Goal: Check status: Check status

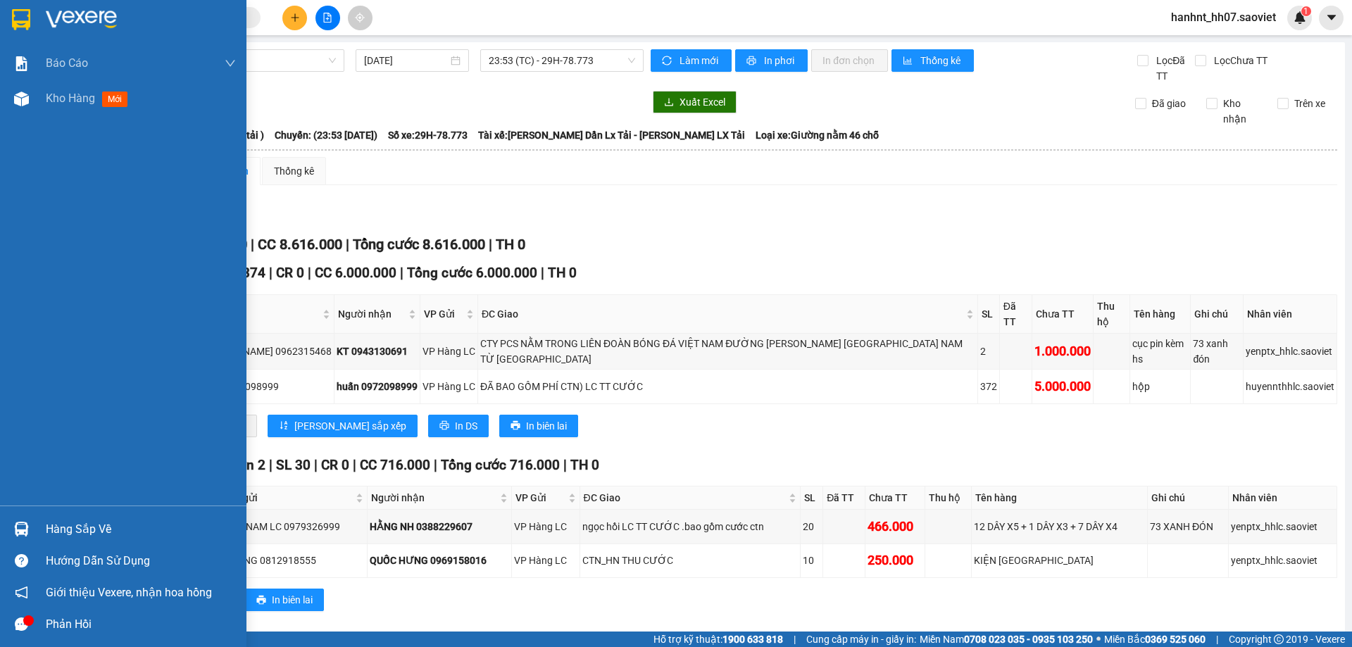
click at [70, 530] on div "Hàng sắp về" at bounding box center [141, 529] width 190 height 21
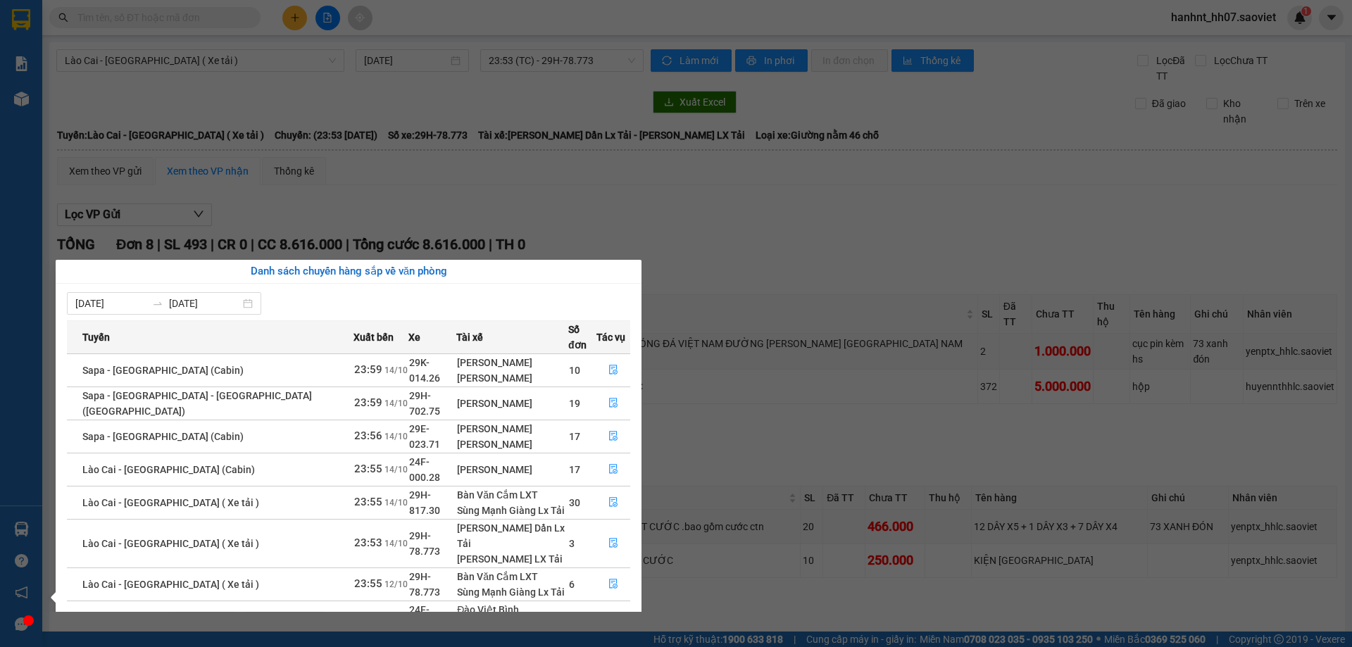
scroll to position [90, 0]
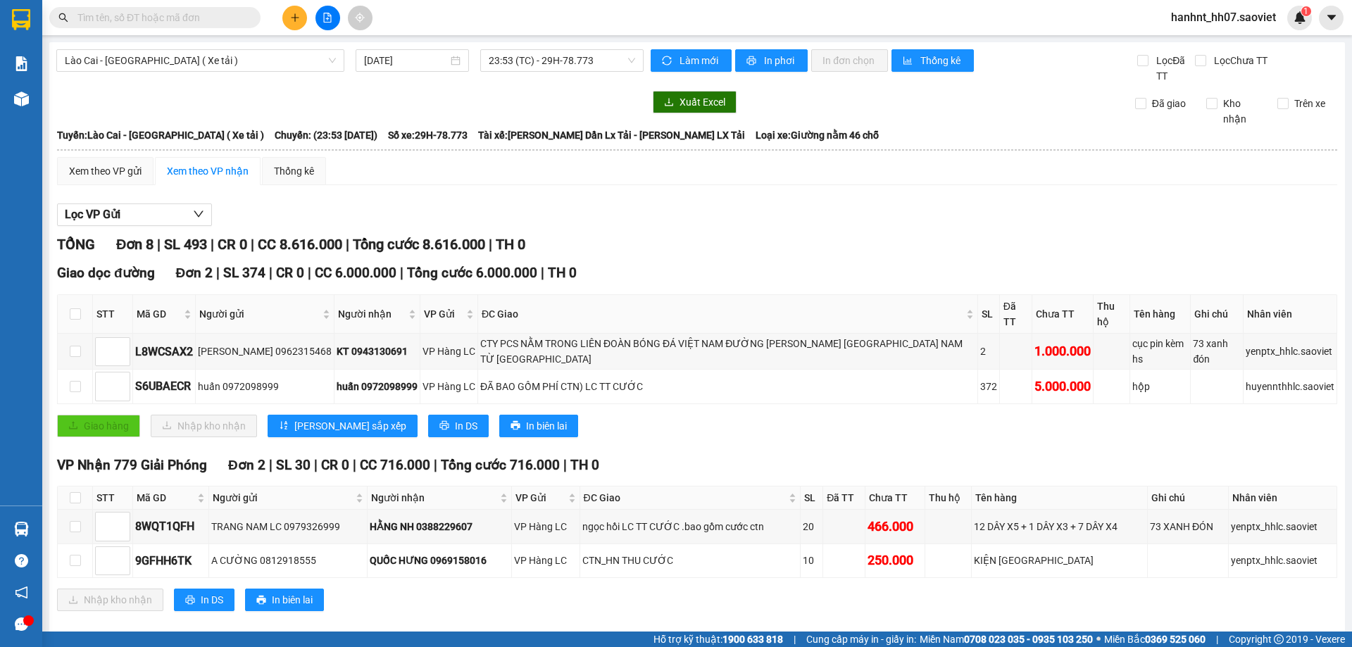
click at [710, 252] on section "Kết quả tìm kiếm ( 3745 ) Bộ lọc Mã ĐH Trạng thái Món hàng Thu hộ Tổng cước Chư…" at bounding box center [676, 323] width 1352 height 647
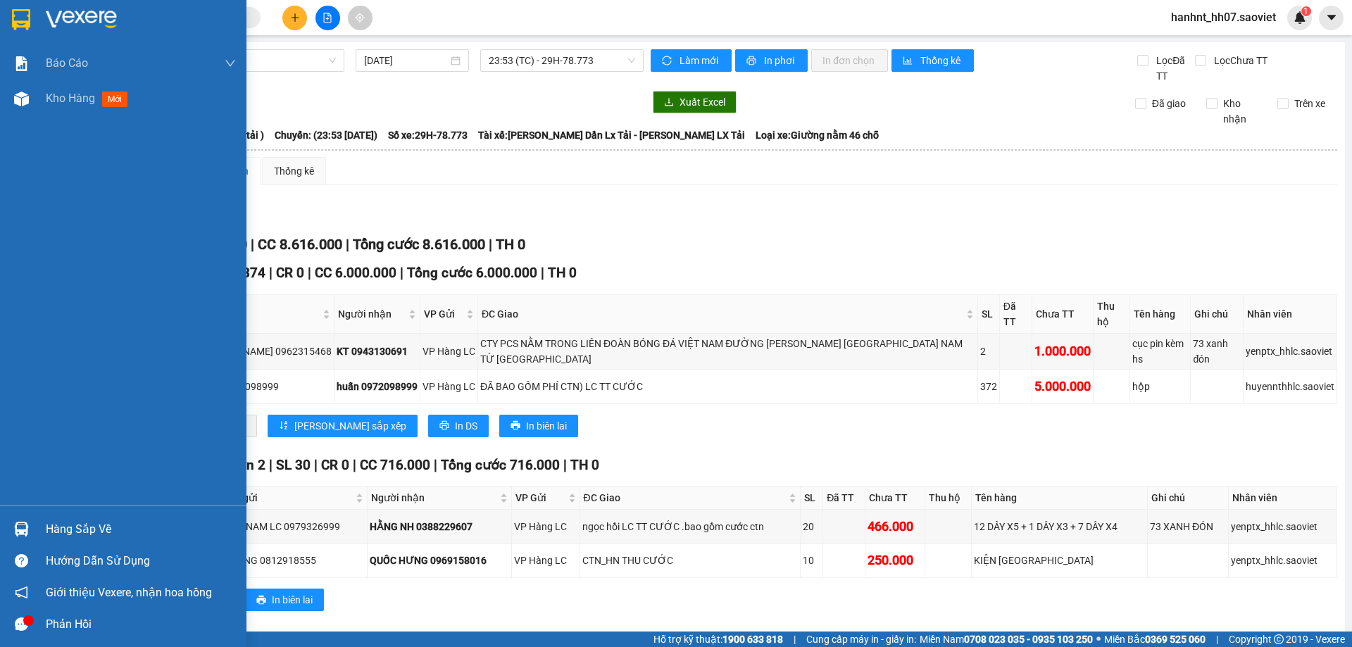
click at [77, 527] on div "Hàng sắp về" at bounding box center [141, 529] width 190 height 21
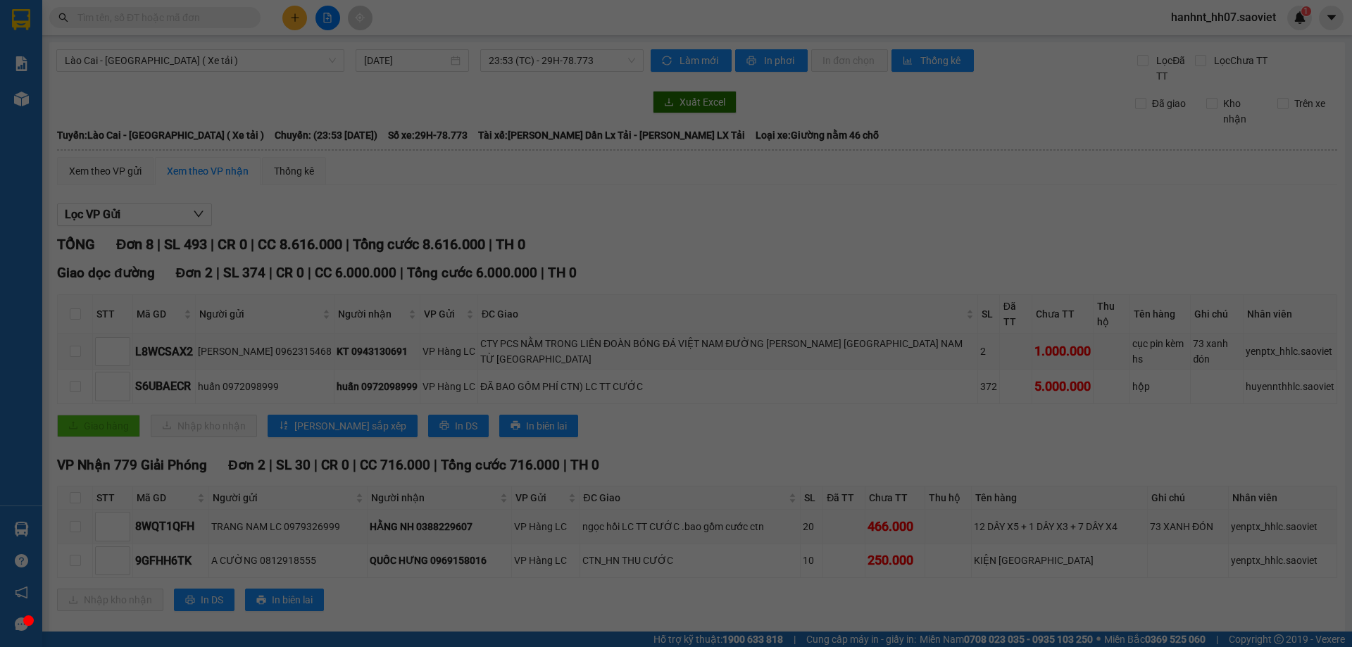
scroll to position [23, 0]
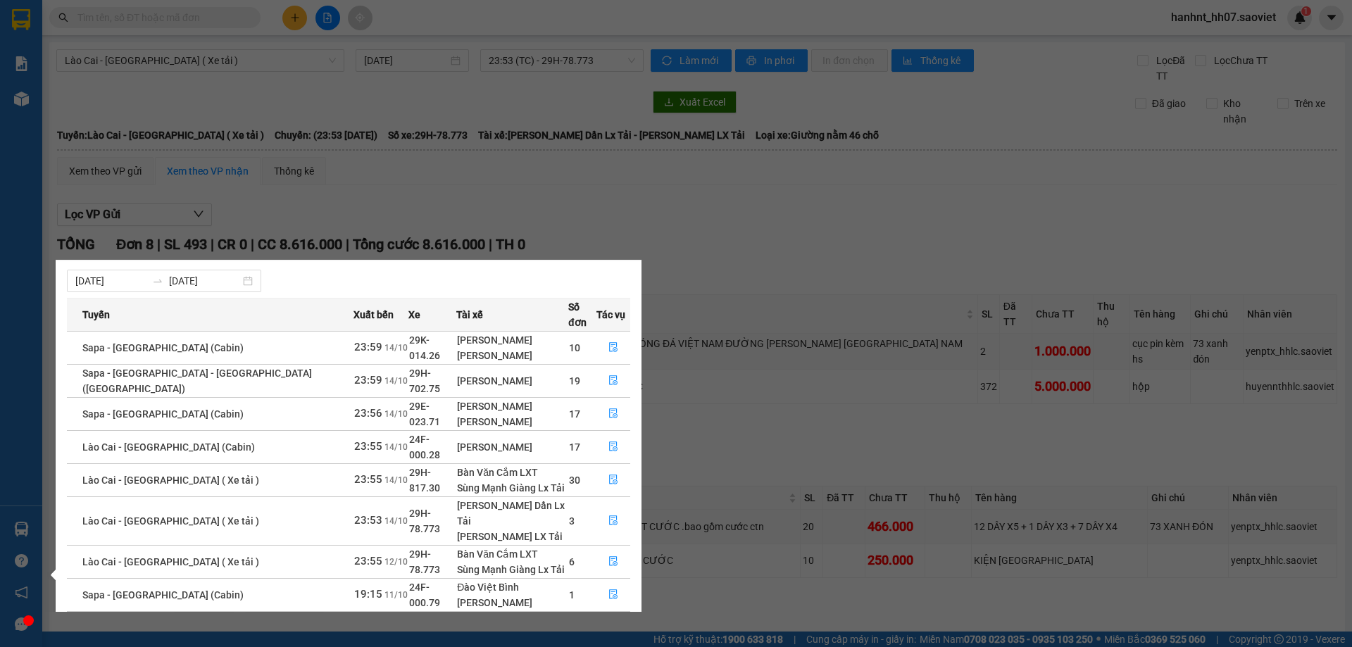
click at [731, 280] on section "Kết quả tìm kiếm ( 3745 ) Bộ lọc Mã ĐH Trạng thái Món hàng Thu hộ Tổng cước Chư…" at bounding box center [676, 323] width 1352 height 647
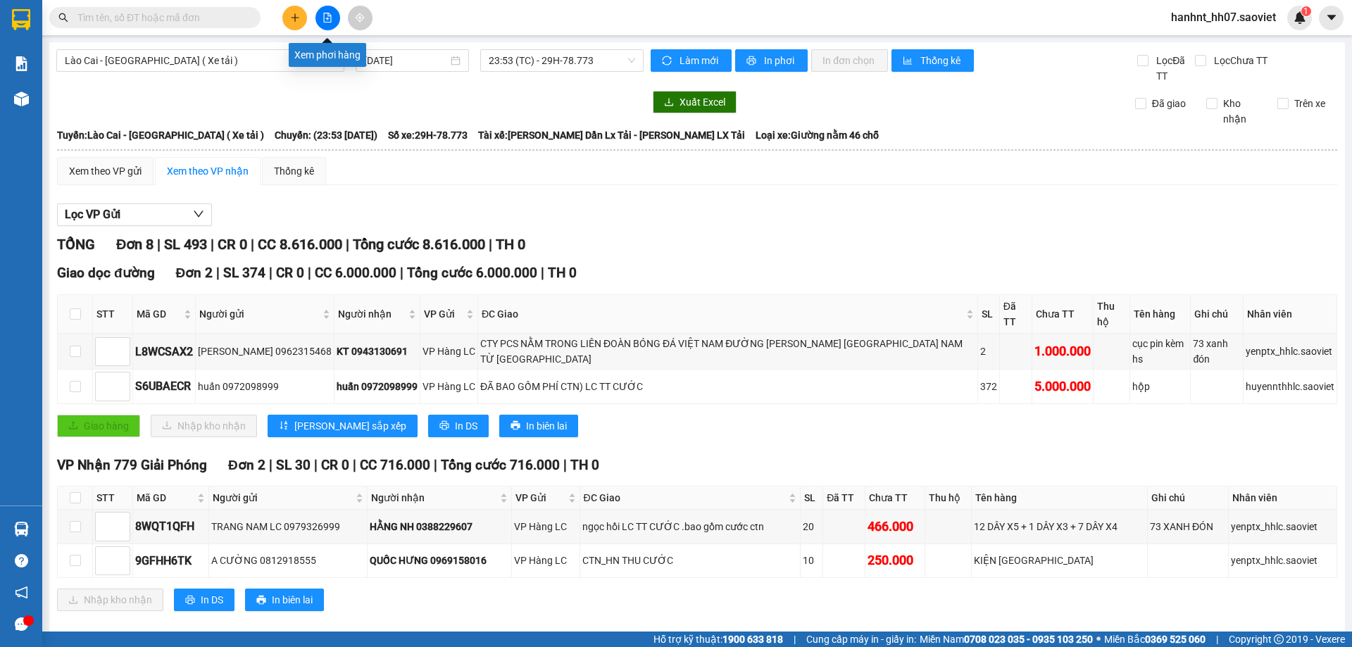
click at [328, 13] on icon "file-add" at bounding box center [328, 18] width 8 height 10
click at [160, 65] on span "Lào Cai - [GEOGRAPHIC_DATA] ( Xe tải )" at bounding box center [200, 60] width 271 height 21
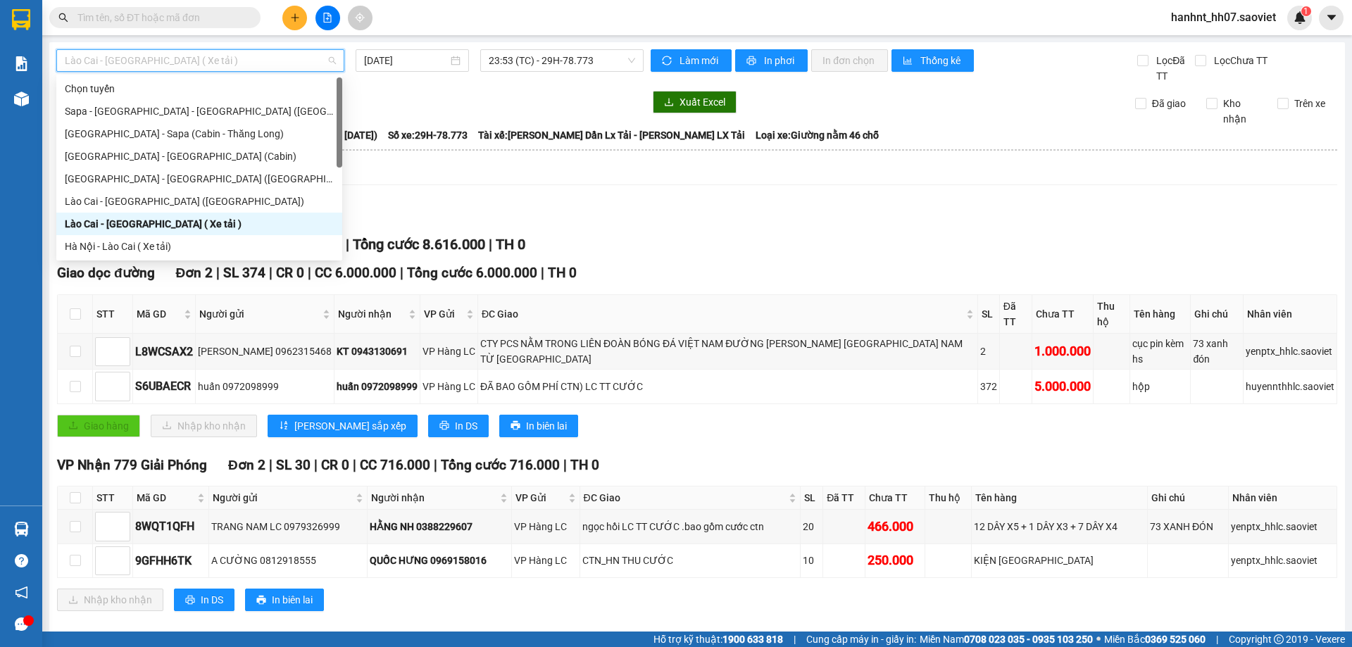
scroll to position [113, 0]
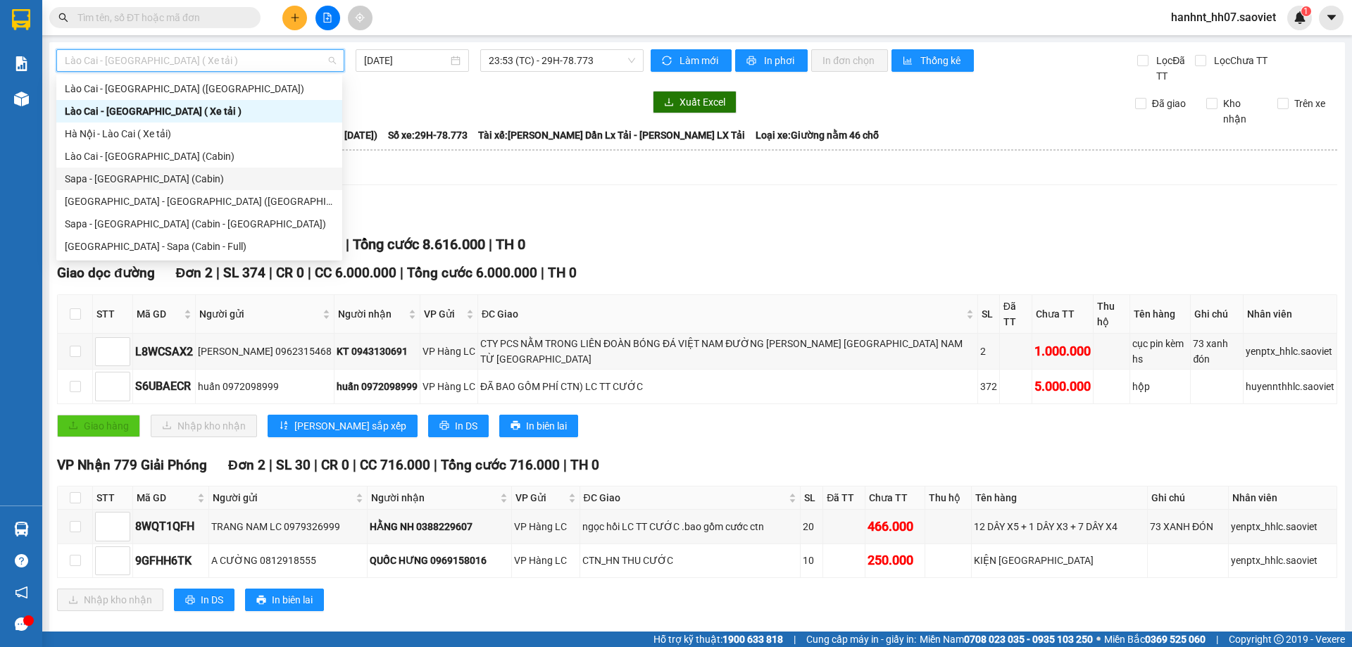
click at [125, 175] on div "Sapa - [GEOGRAPHIC_DATA] (Cabin)" at bounding box center [199, 178] width 269 height 15
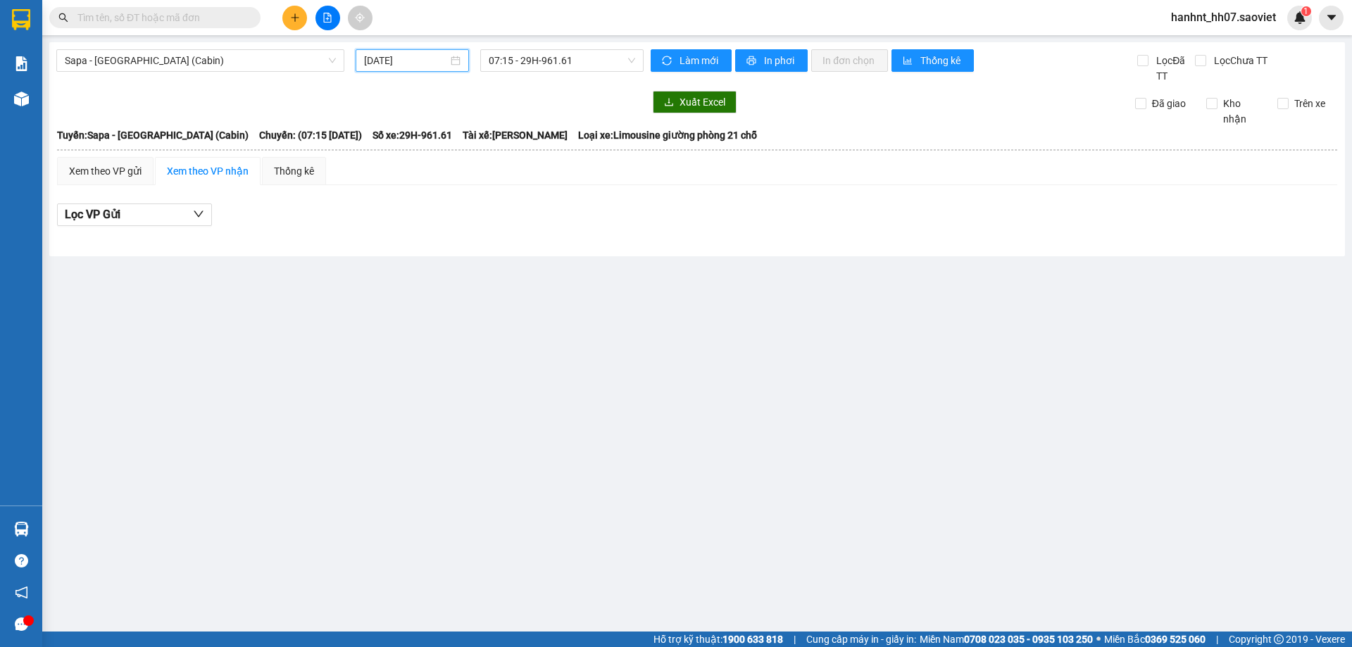
click at [405, 56] on input "[DATE]" at bounding box center [406, 60] width 84 height 15
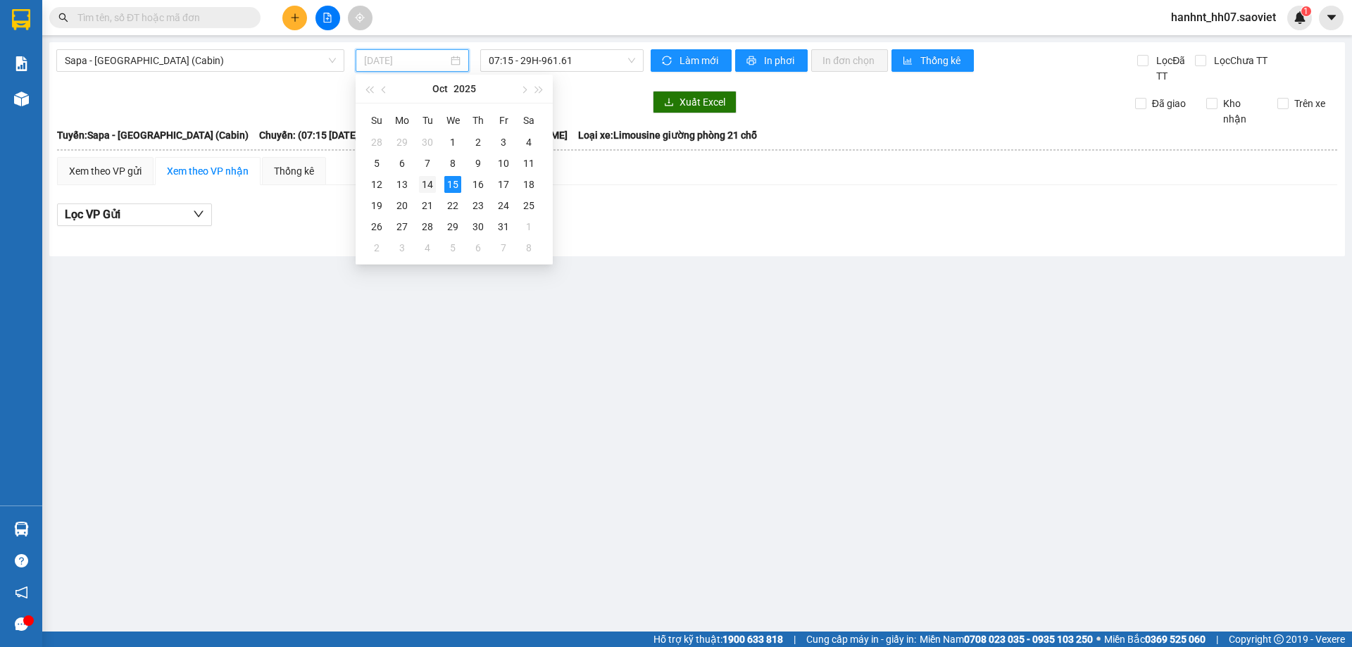
click at [420, 183] on div "14" at bounding box center [427, 184] width 17 height 17
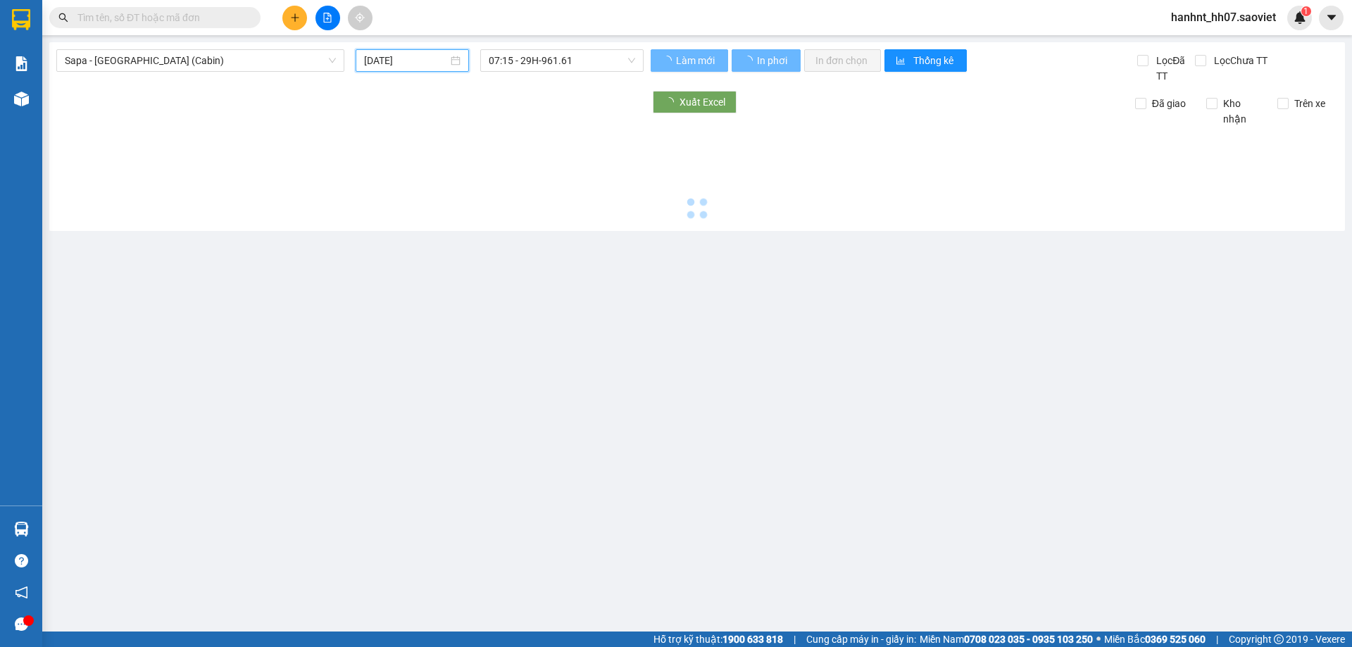
type input "[DATE]"
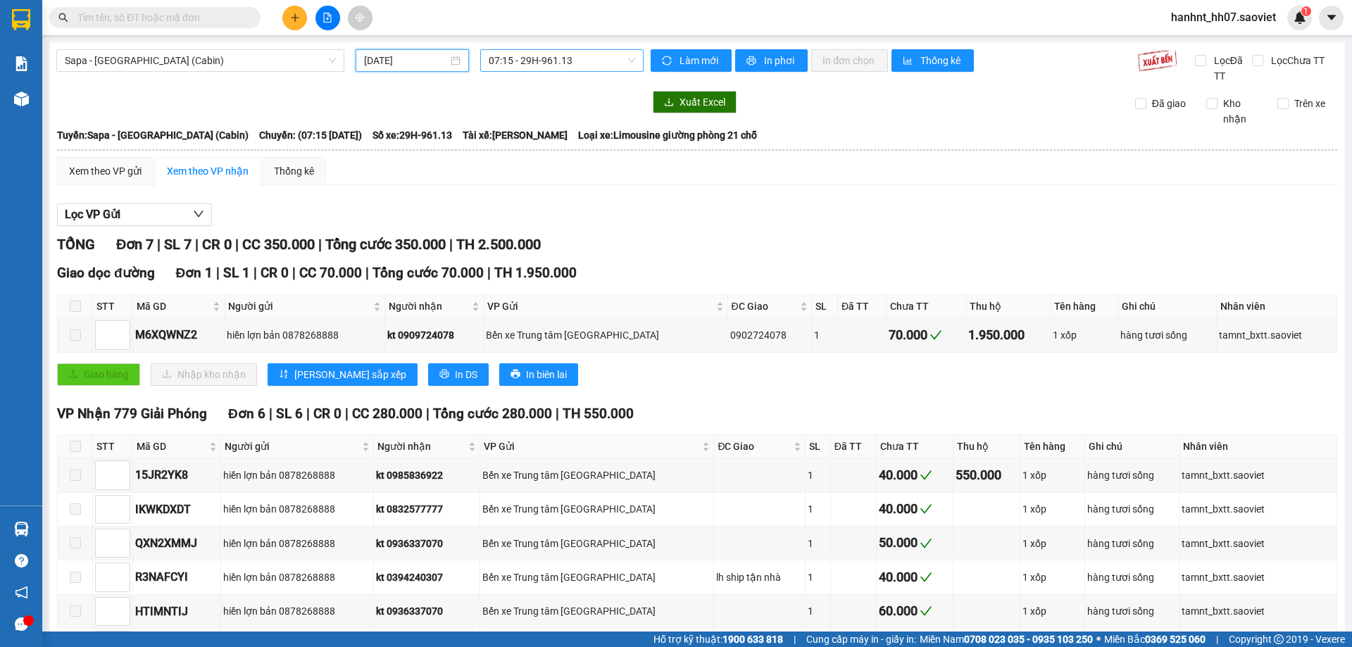
click at [530, 59] on span "07:15 - 29H-961.13" at bounding box center [562, 60] width 146 height 21
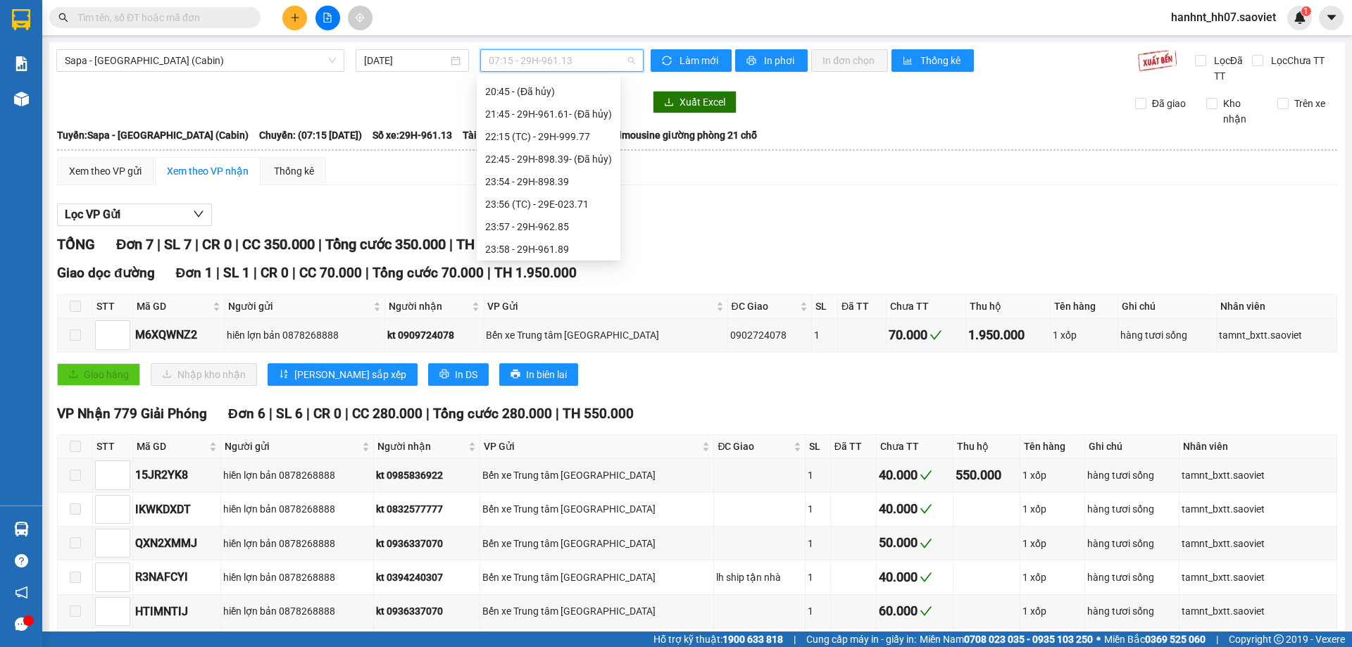
scroll to position [518, 0]
click at [539, 197] on div "23:57 - 29H-962.85" at bounding box center [548, 201] width 127 height 15
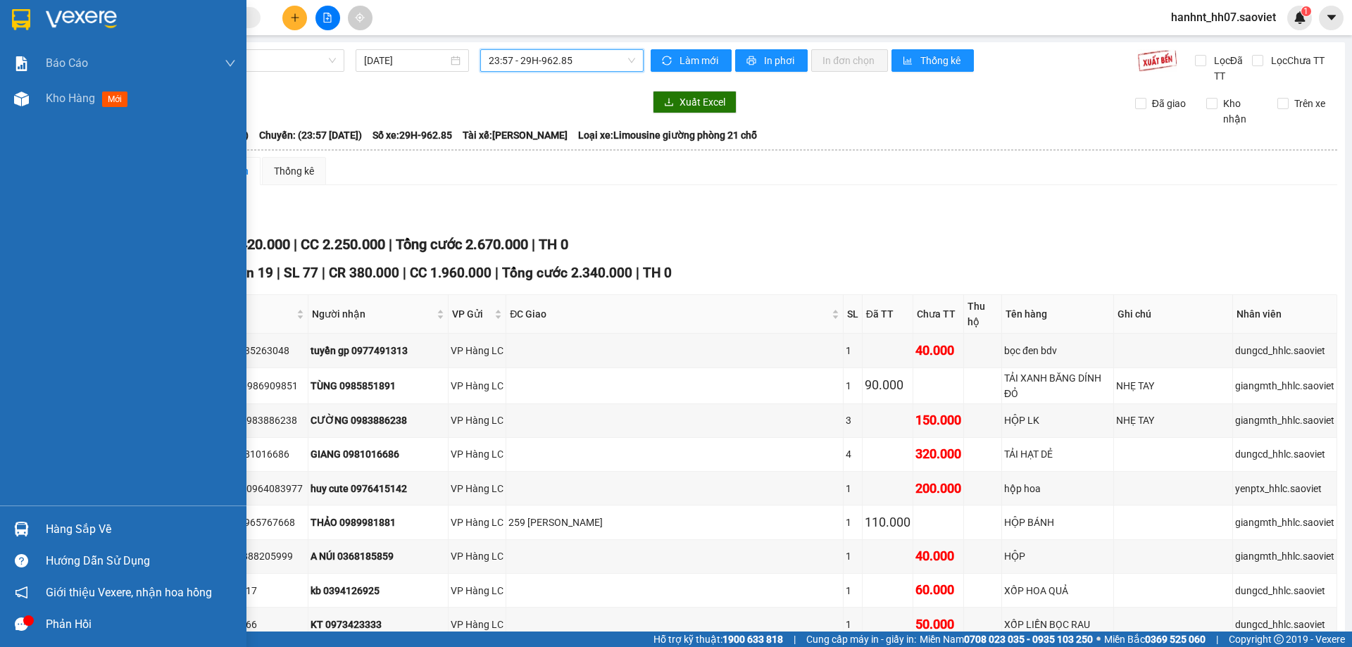
click at [70, 535] on div "Hàng sắp về" at bounding box center [141, 529] width 190 height 21
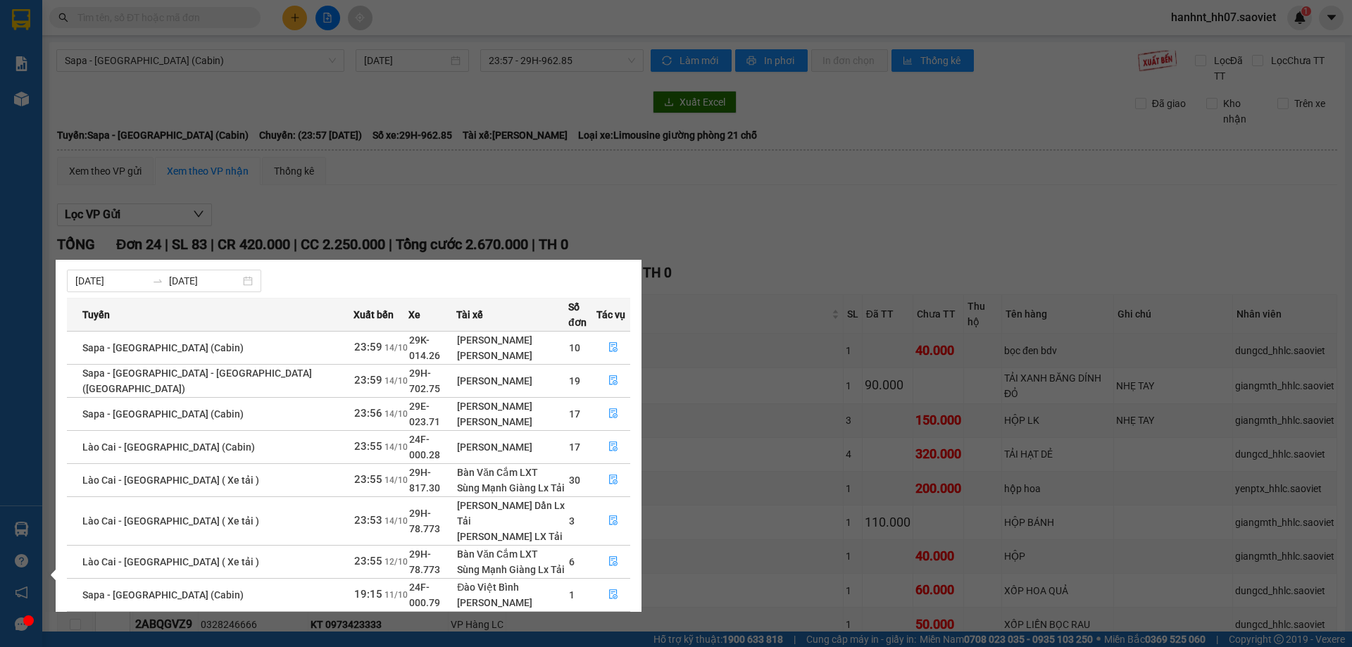
scroll to position [90, 0]
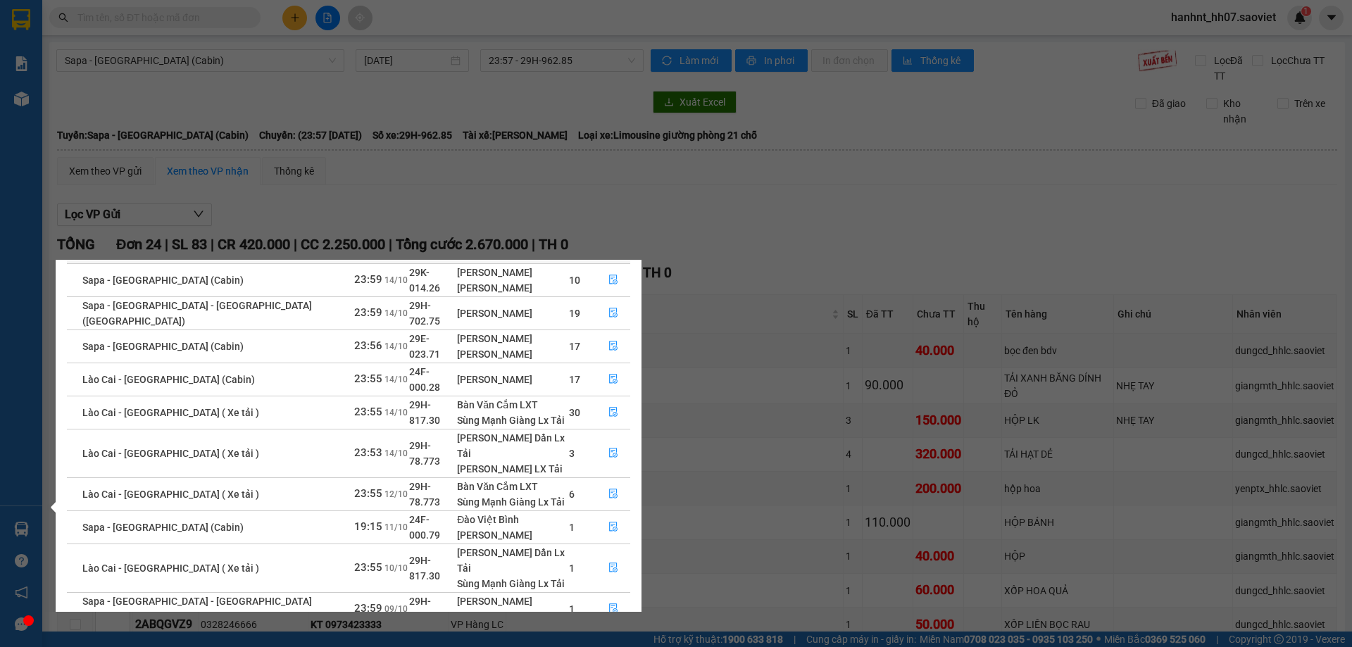
click at [695, 303] on section "Kết quả tìm kiếm ( 3745 ) Bộ lọc Mã ĐH Trạng thái Món hàng Thu hộ Tổng cước Chư…" at bounding box center [676, 323] width 1352 height 647
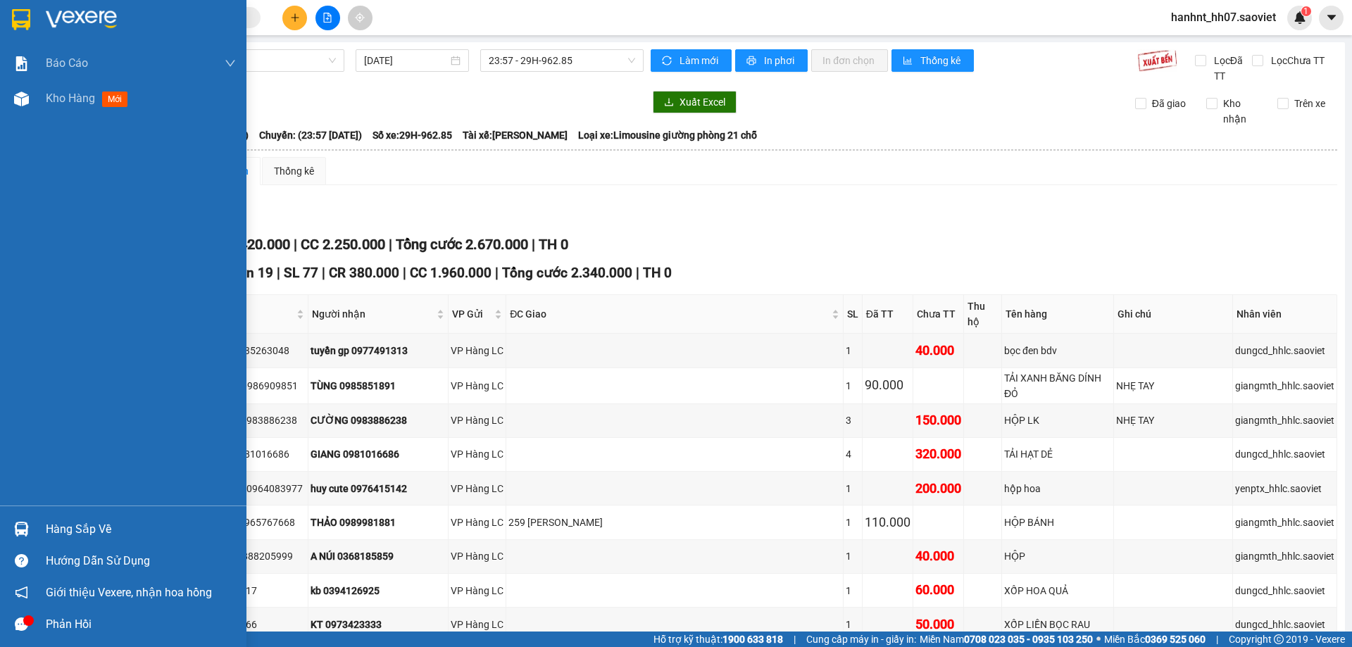
click at [73, 531] on div "Hàng sắp về" at bounding box center [141, 529] width 190 height 21
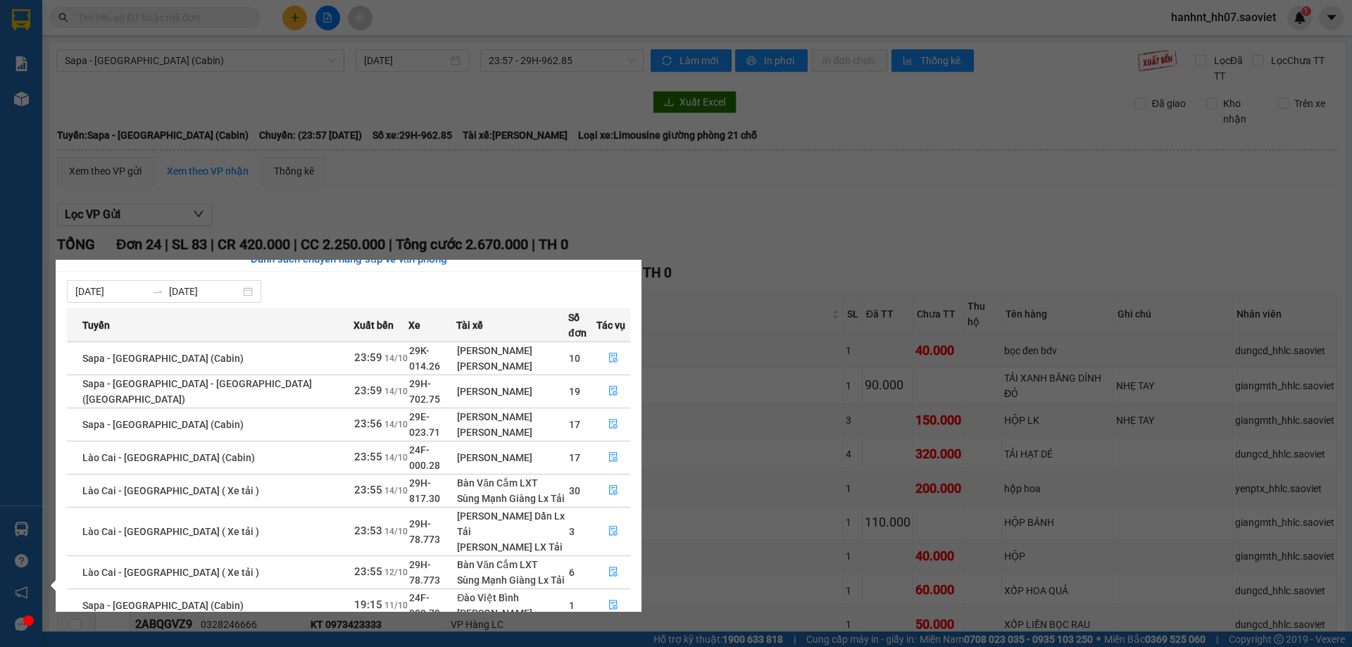
scroll to position [0, 0]
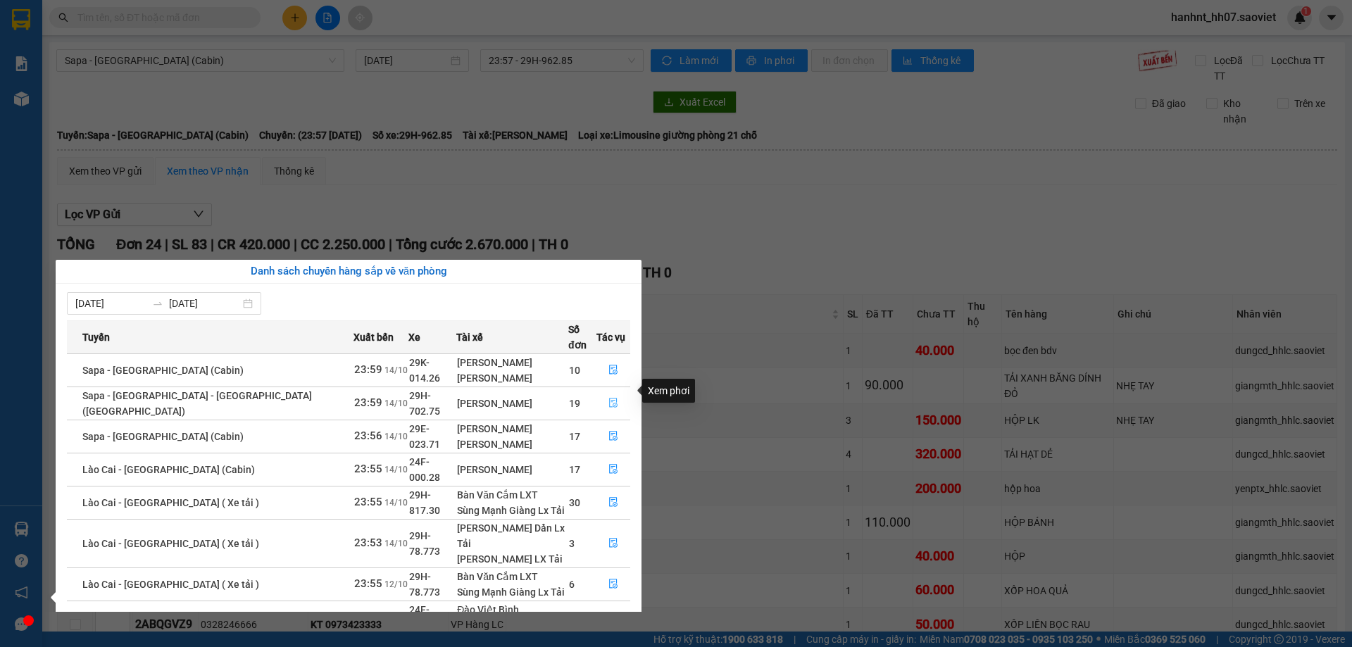
click at [608, 398] on icon "file-done" at bounding box center [613, 403] width 10 height 10
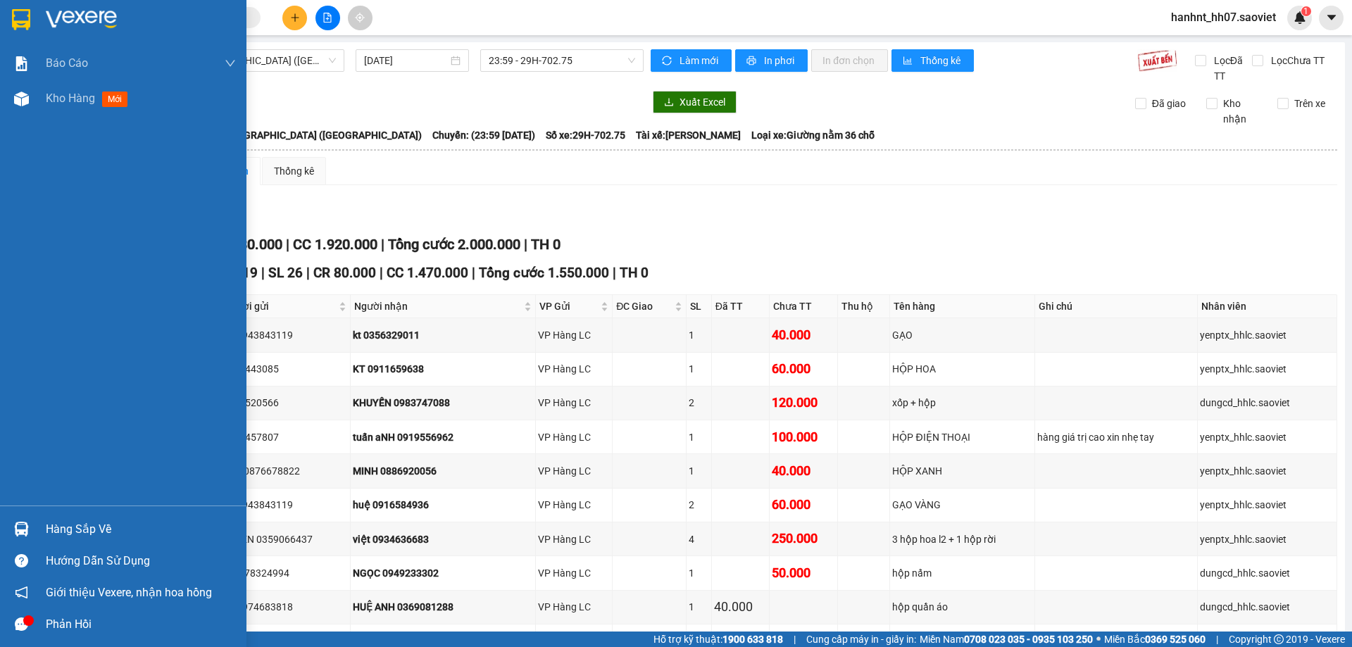
click at [101, 522] on div "Hàng sắp về" at bounding box center [141, 529] width 190 height 21
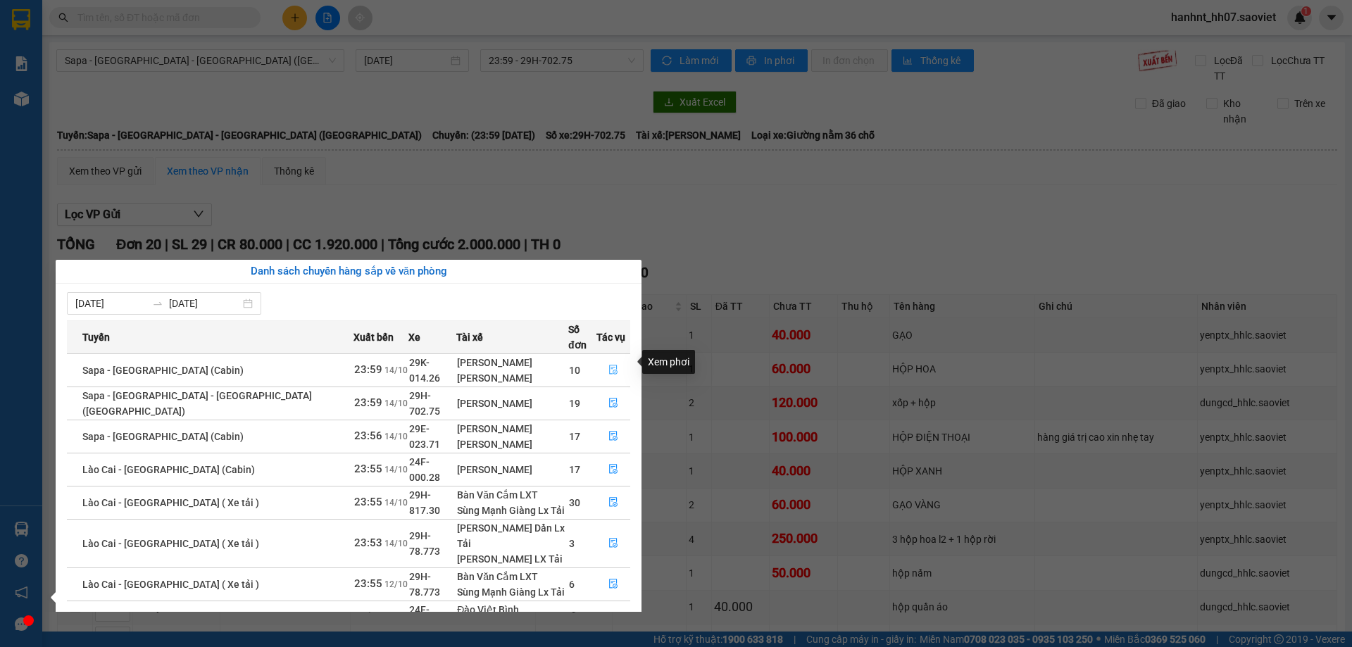
click at [609, 365] on icon "file-done" at bounding box center [613, 370] width 8 height 10
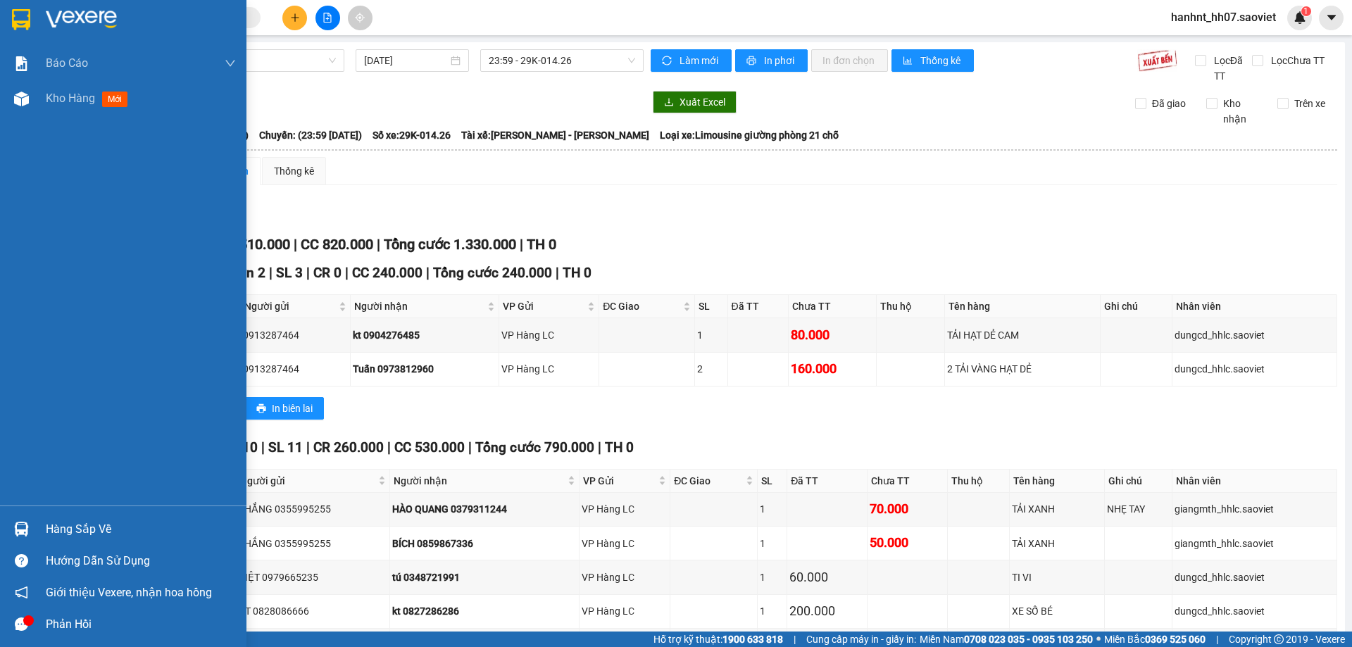
click at [85, 529] on div "Hàng sắp về" at bounding box center [141, 529] width 190 height 21
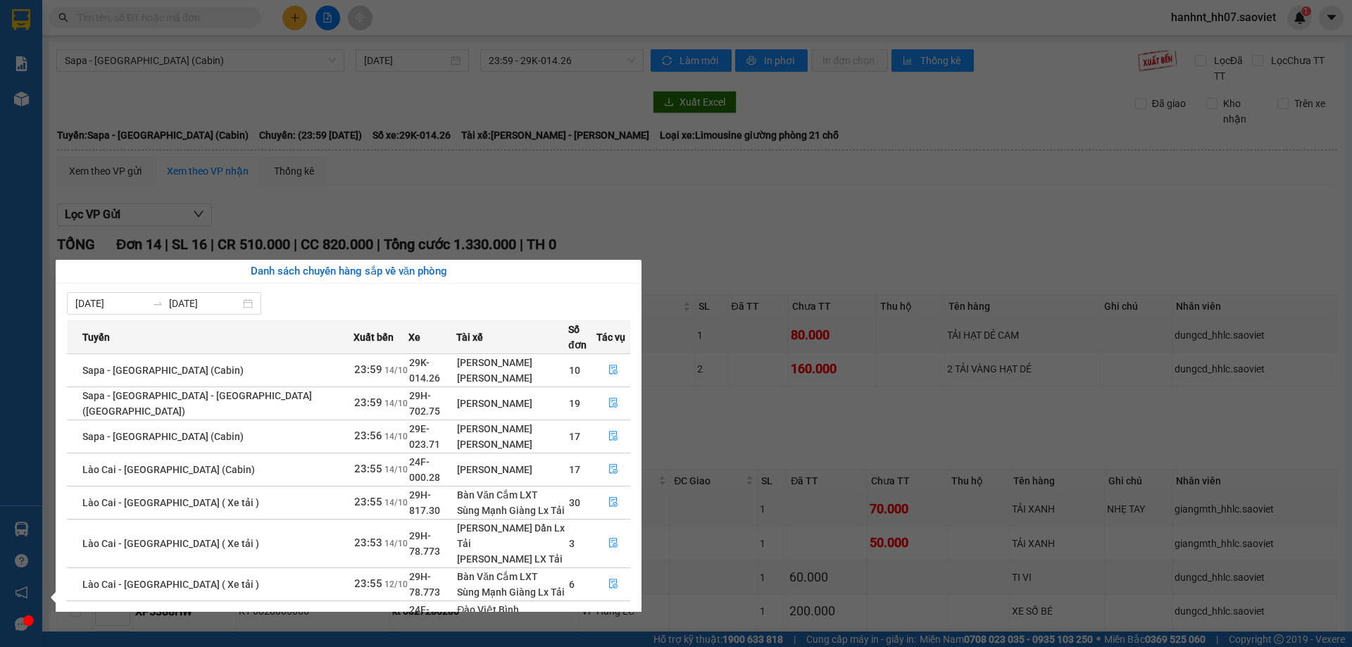
click at [457, 462] on div "[PERSON_NAME]" at bounding box center [512, 469] width 111 height 15
click at [608, 464] on icon "file-done" at bounding box center [613, 469] width 10 height 10
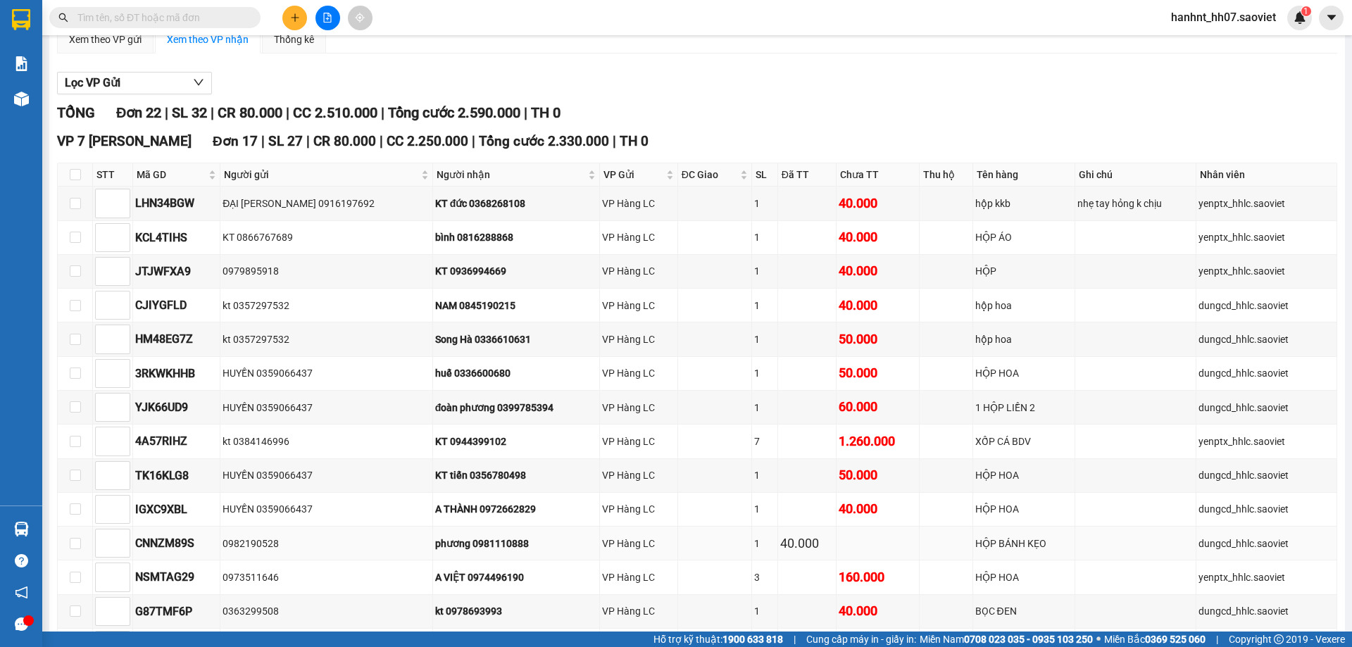
scroll to position [211, 0]
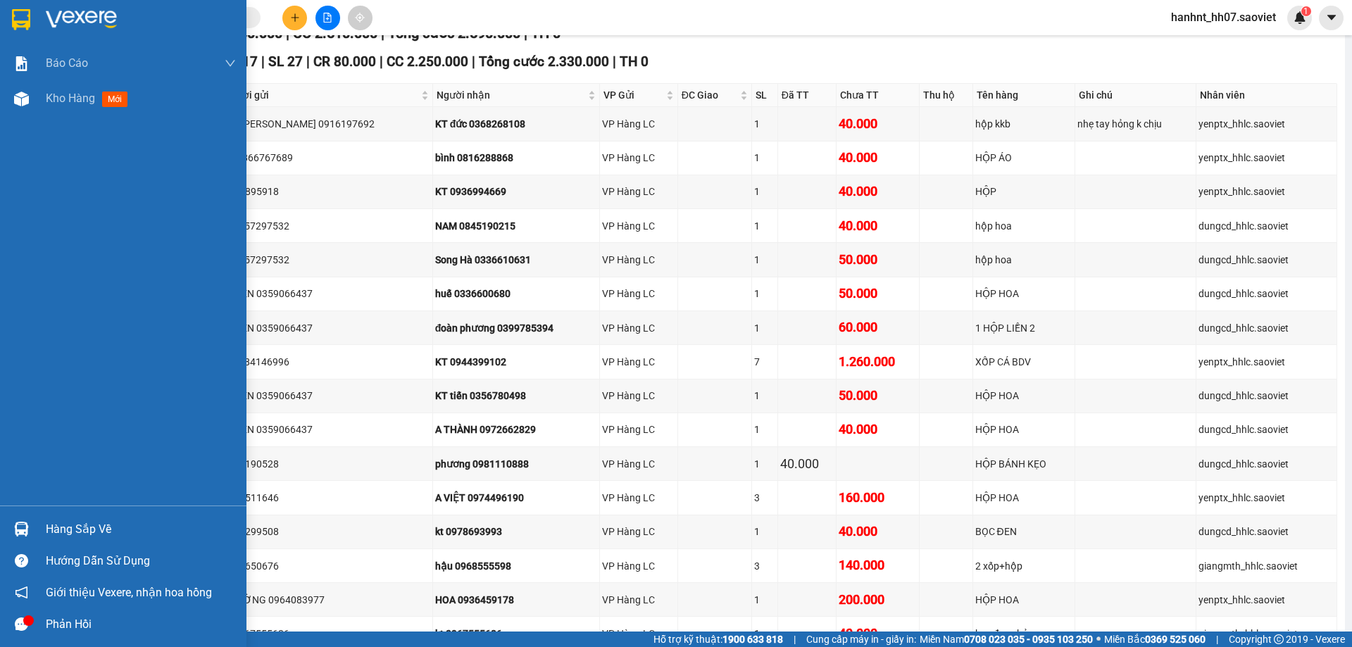
click at [78, 532] on div "Hàng sắp về" at bounding box center [141, 529] width 190 height 21
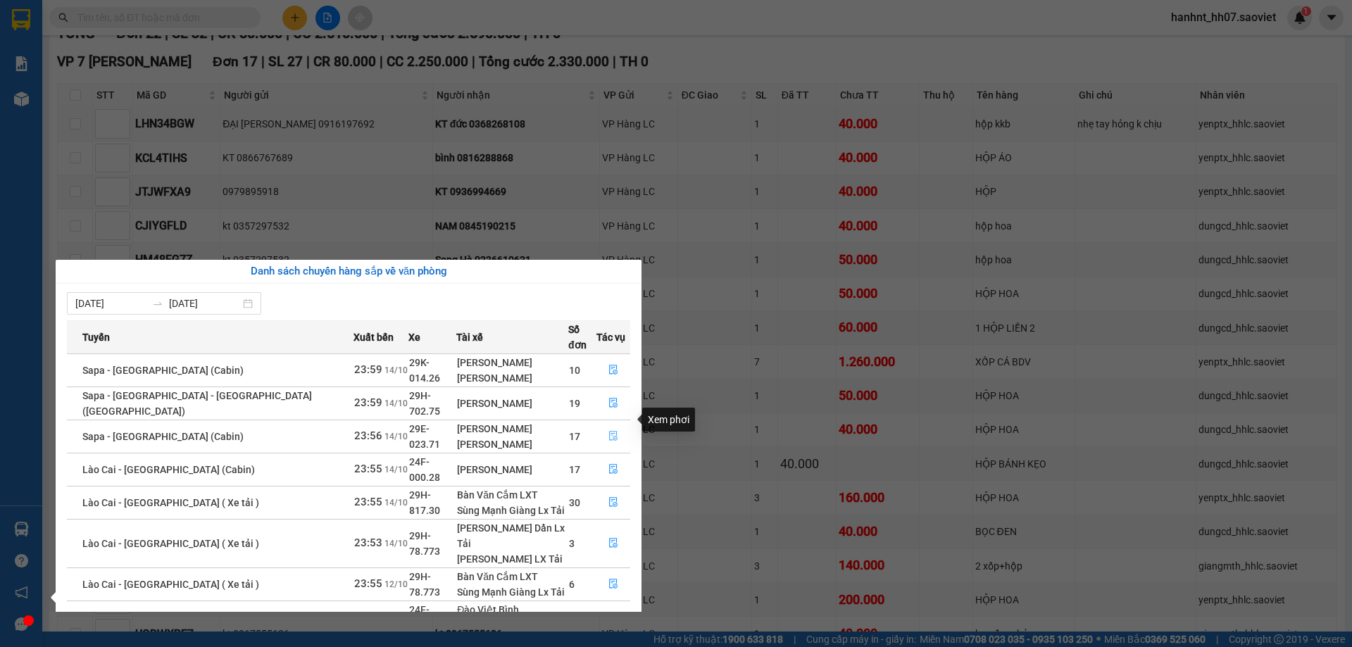
click at [610, 431] on icon "file-done" at bounding box center [613, 436] width 10 height 10
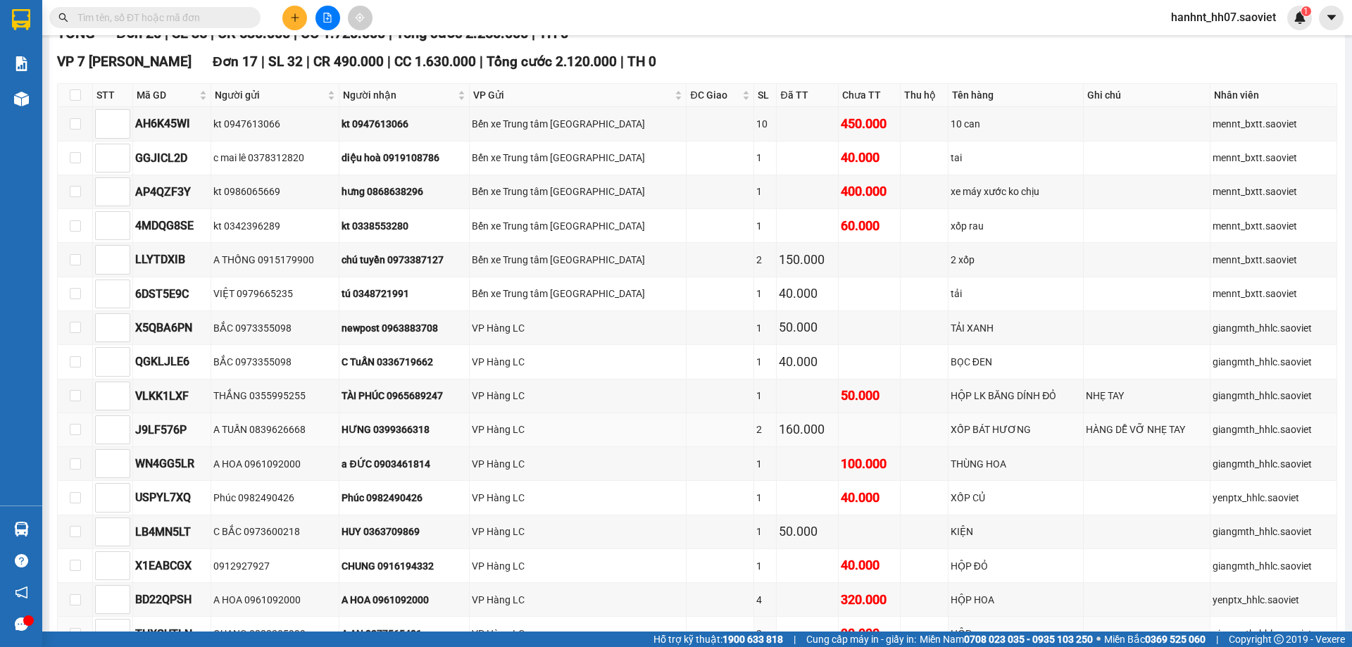
scroll to position [70, 0]
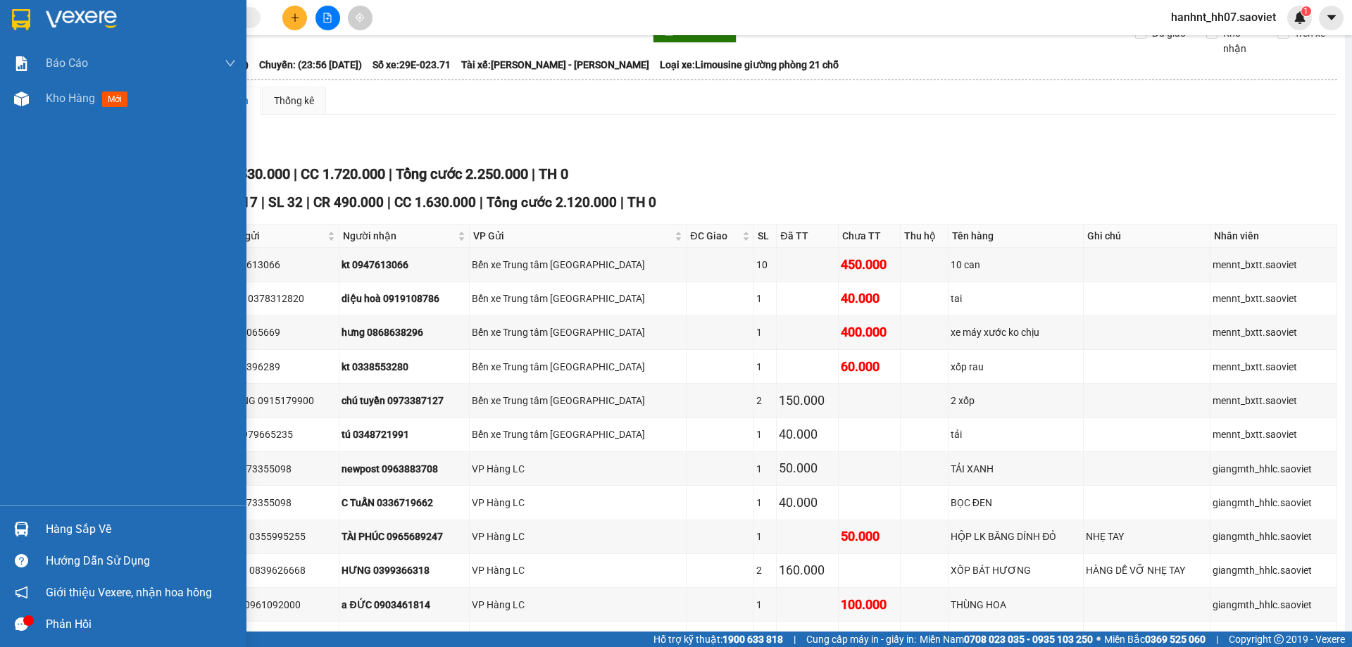
click at [63, 527] on div "Hàng sắp về" at bounding box center [141, 529] width 190 height 21
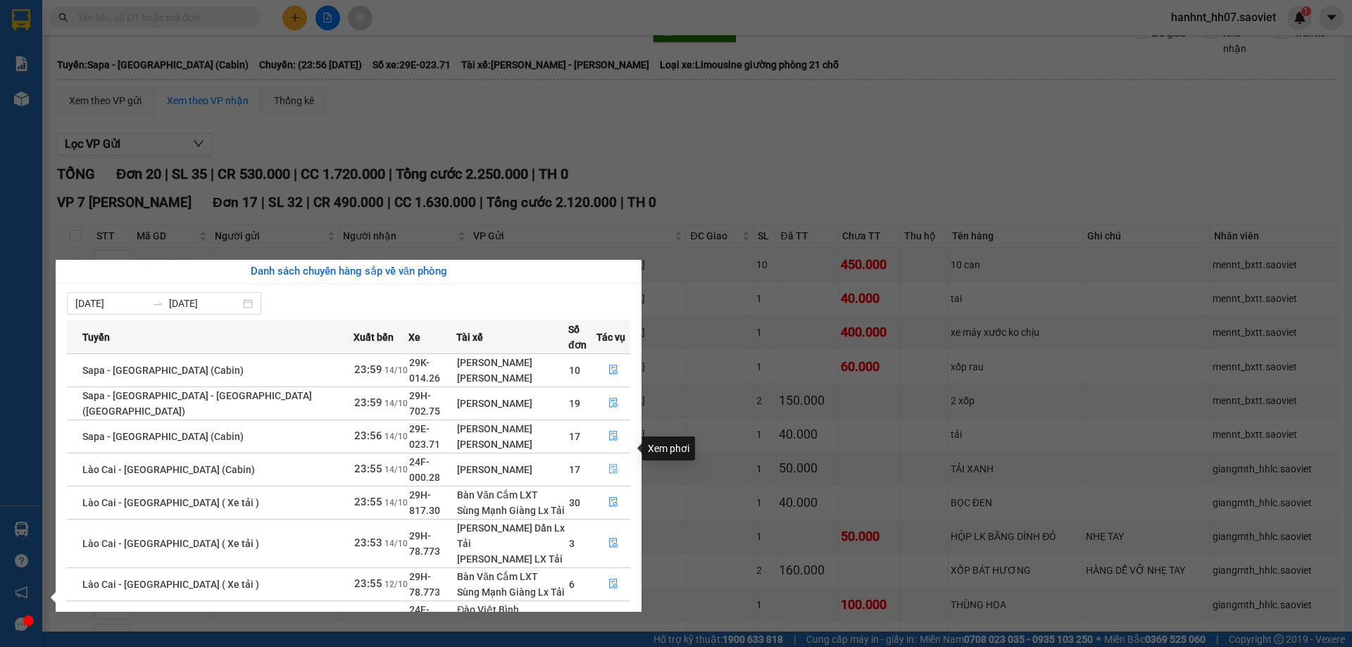
click at [609, 465] on icon "file-done" at bounding box center [613, 470] width 8 height 10
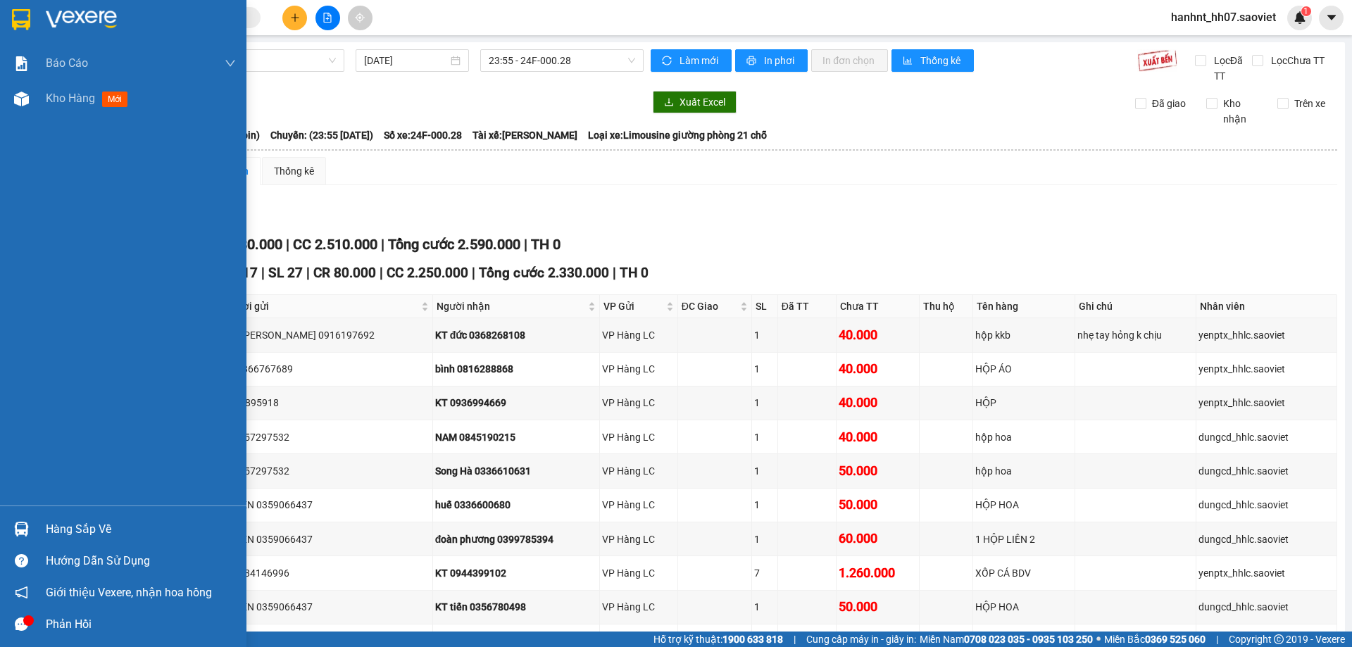
click at [82, 528] on div "Hàng sắp về" at bounding box center [141, 529] width 190 height 21
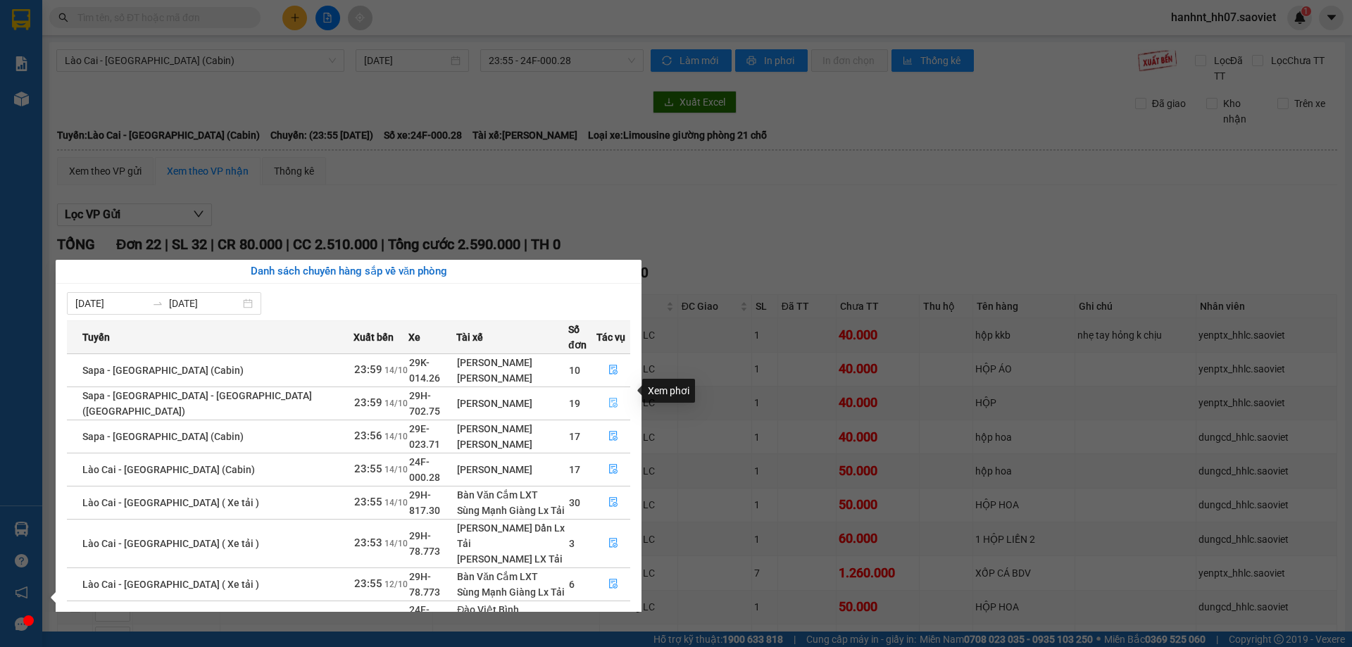
click at [608, 398] on icon "file-done" at bounding box center [613, 403] width 10 height 10
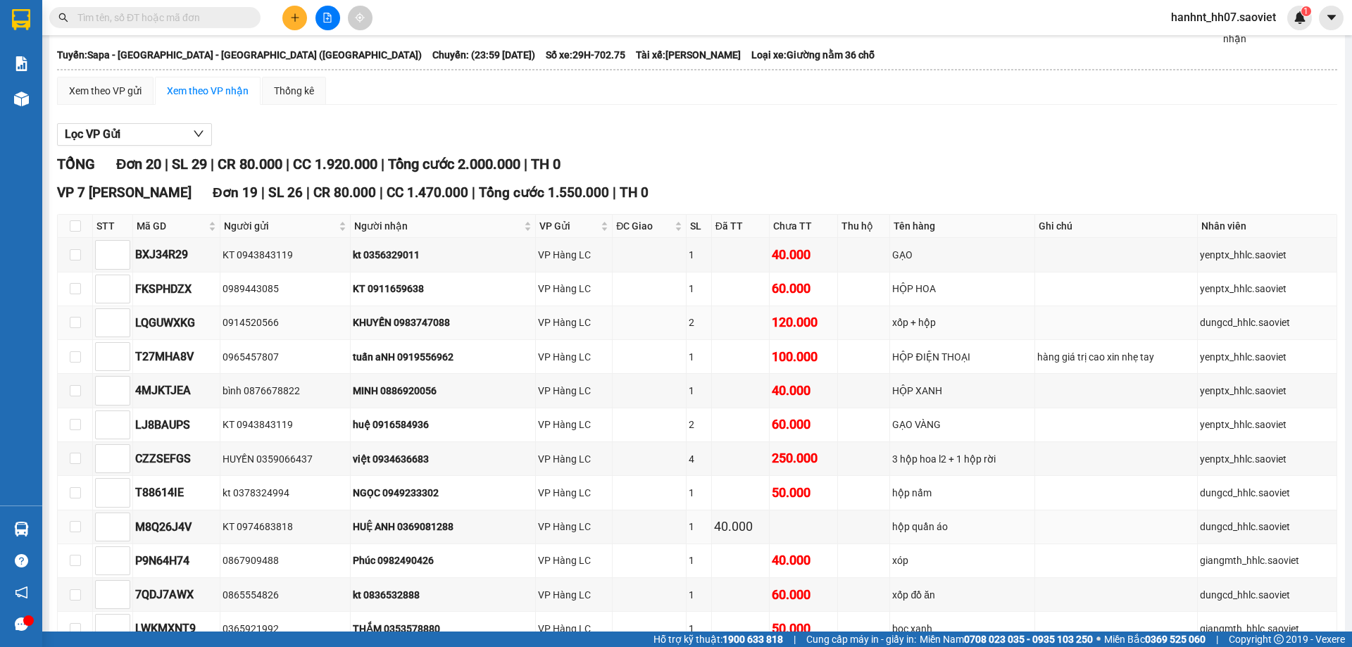
scroll to position [70, 0]
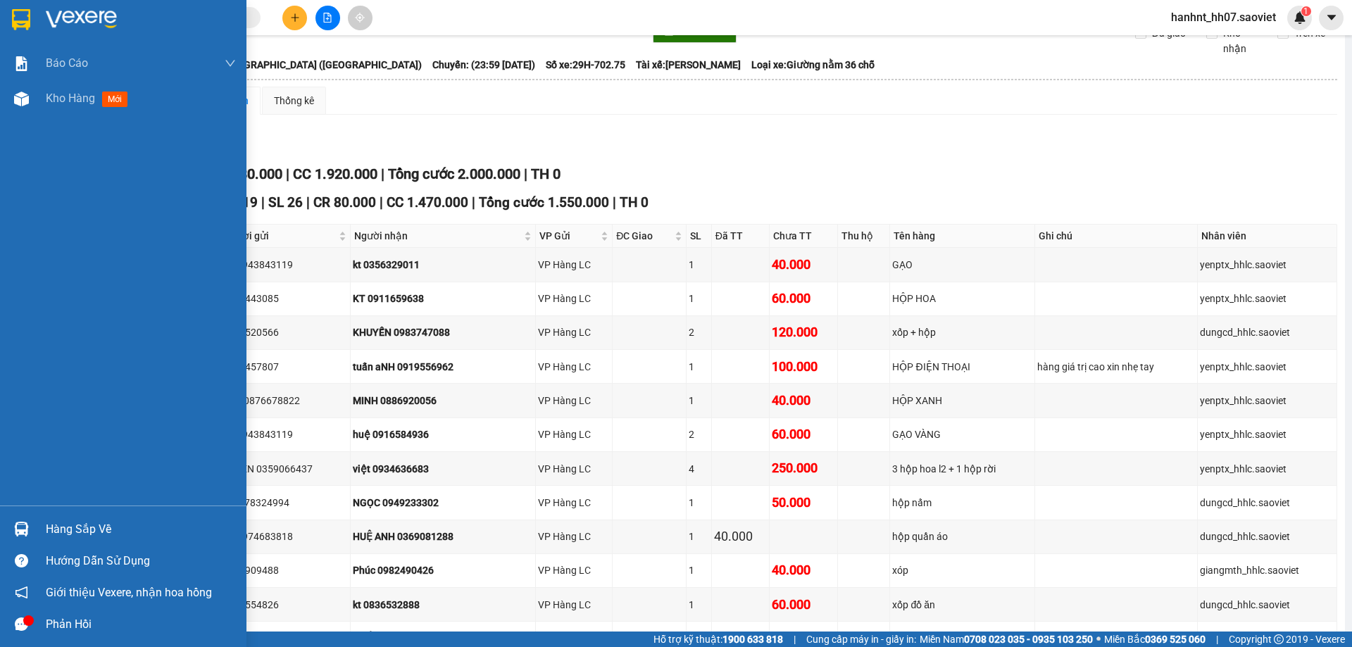
click at [70, 529] on div "Hàng sắp về" at bounding box center [141, 529] width 190 height 21
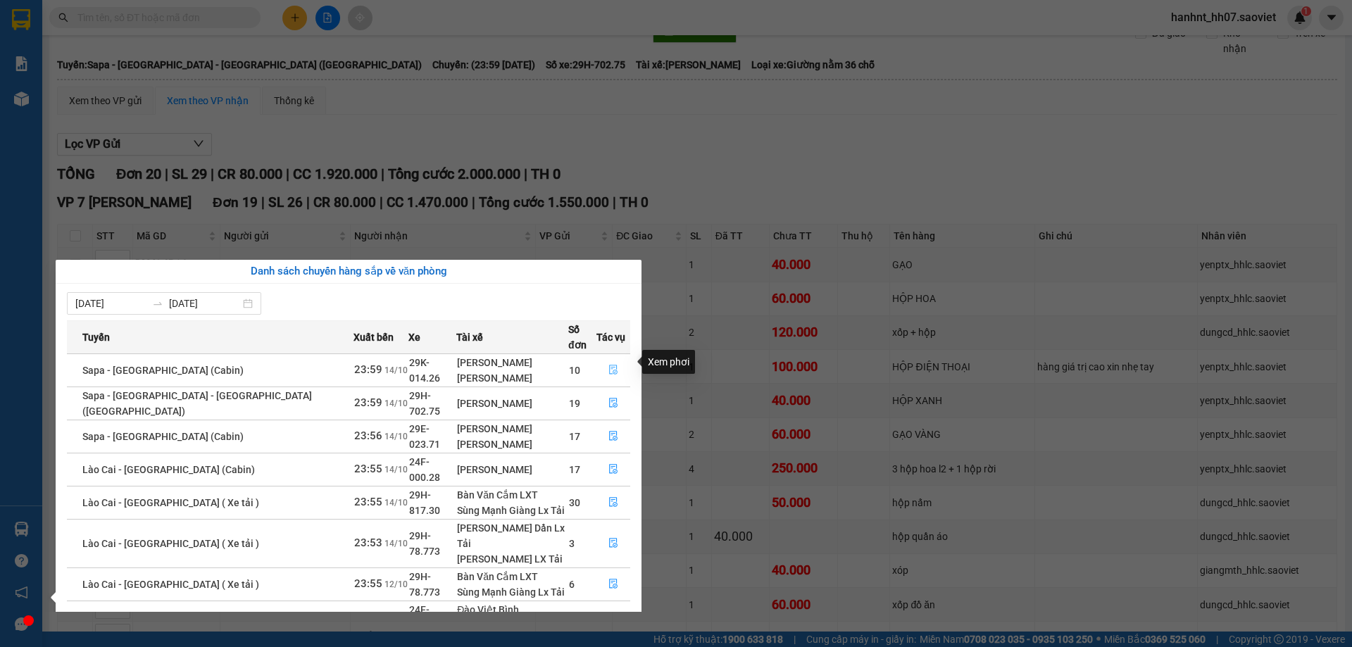
click at [610, 365] on icon "file-done" at bounding box center [613, 370] width 10 height 10
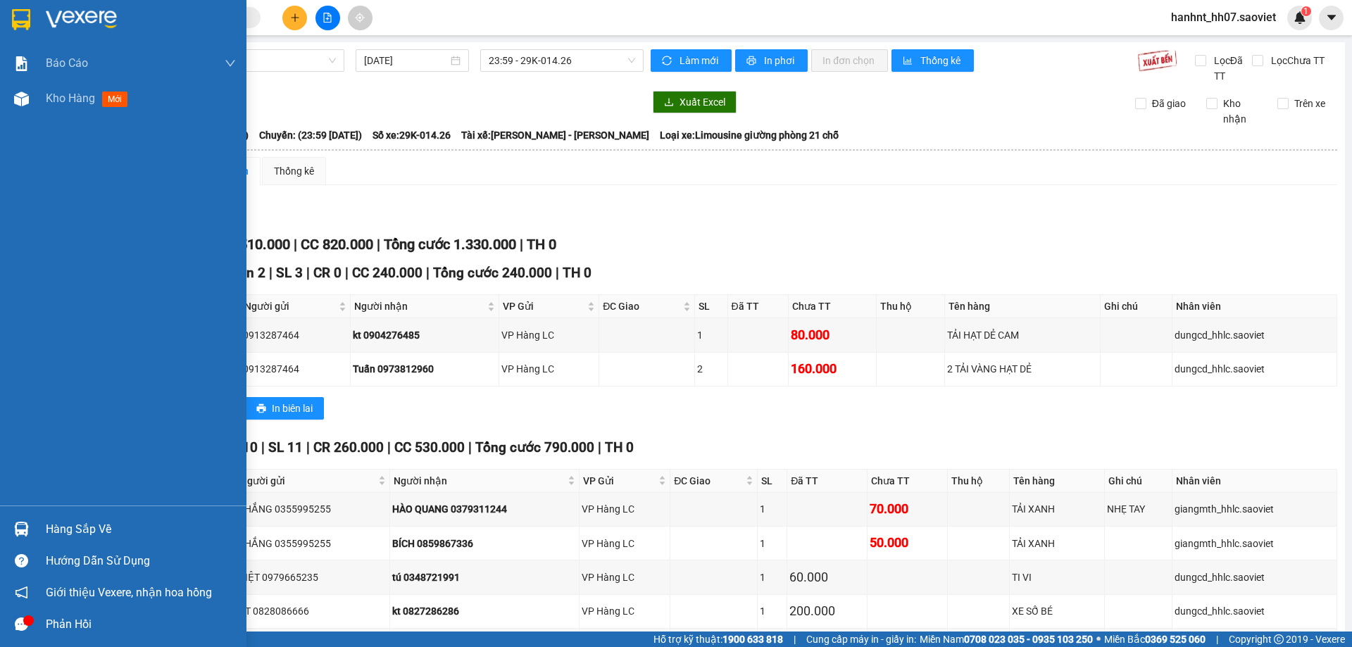
click at [73, 532] on div "Hàng sắp về" at bounding box center [141, 529] width 190 height 21
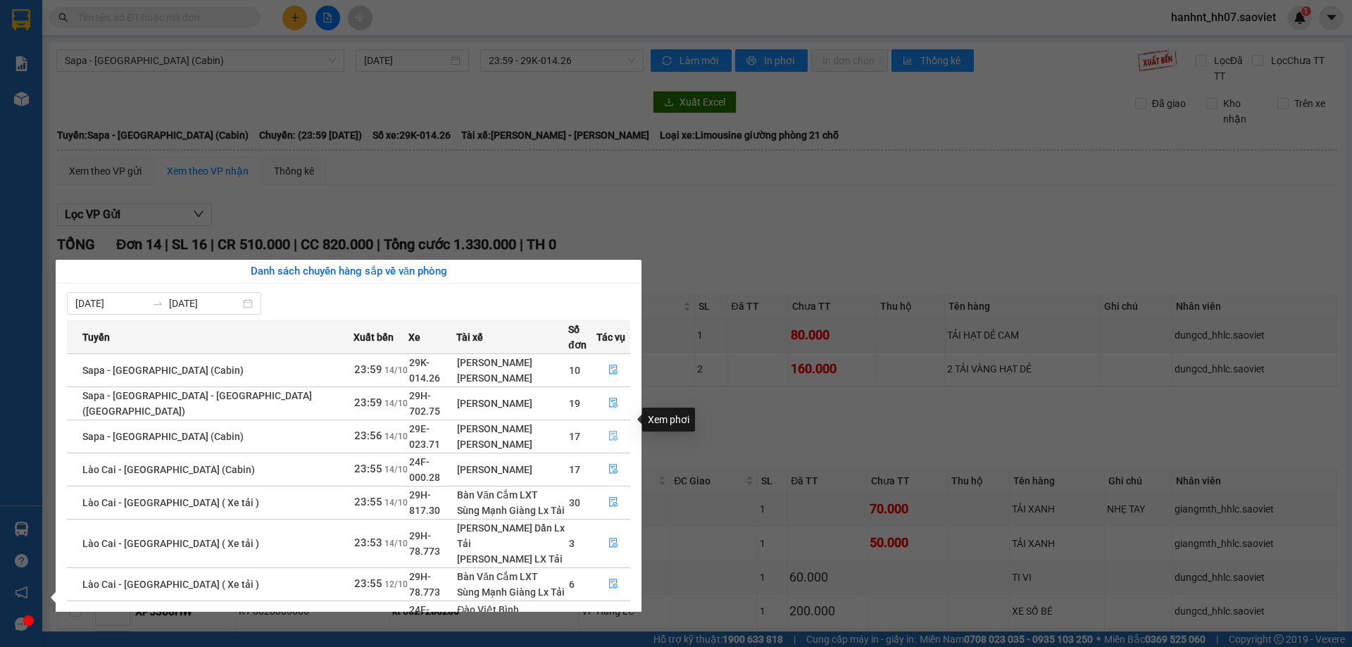
click at [611, 431] on icon "file-done" at bounding box center [613, 436] width 10 height 10
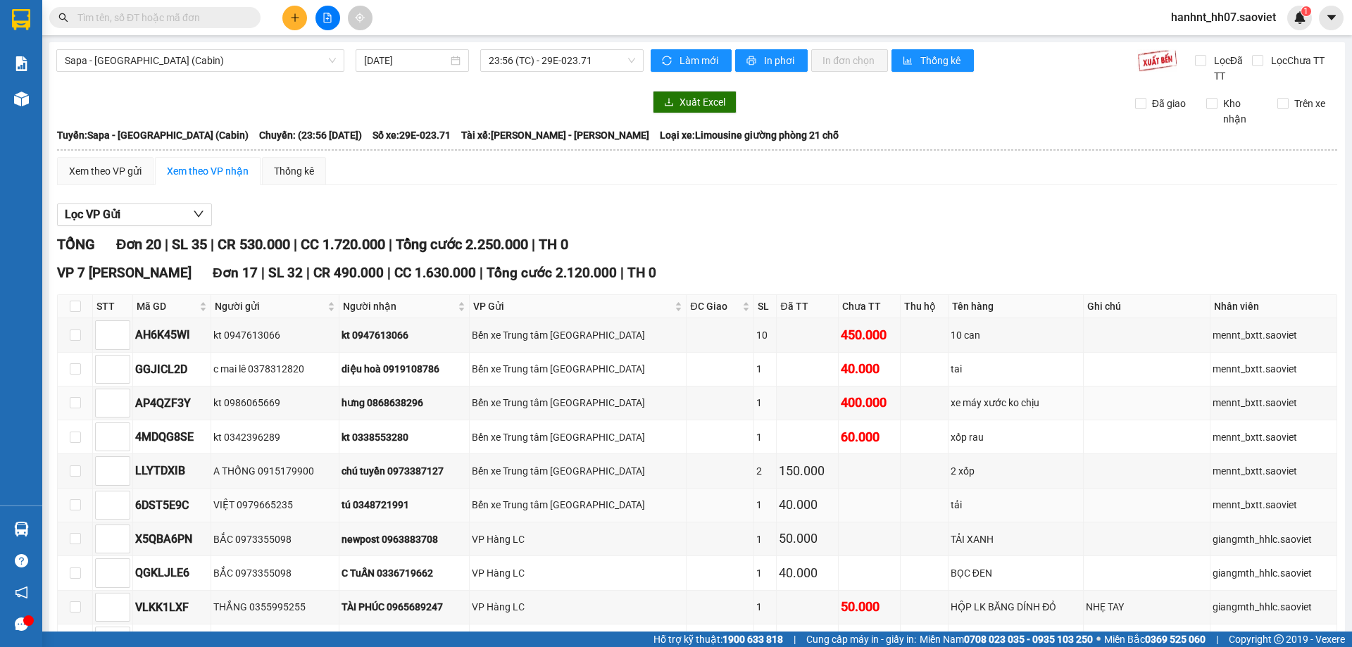
scroll to position [211, 0]
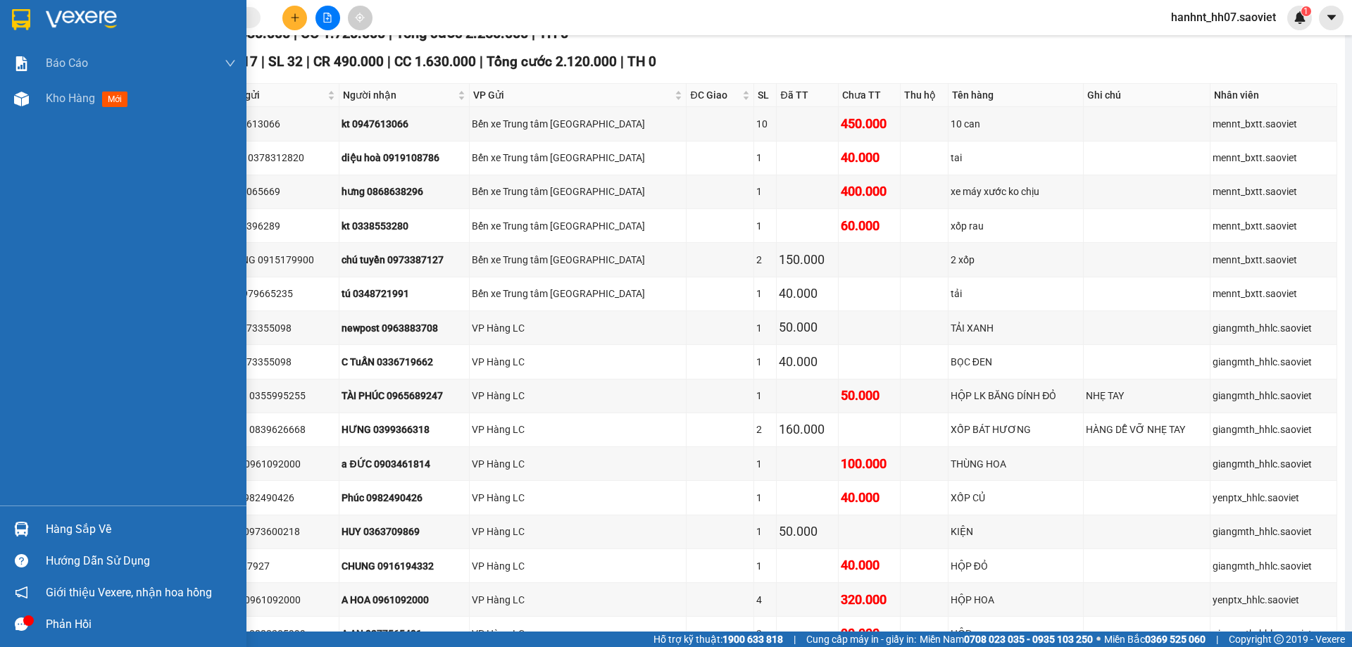
click at [59, 531] on div "Hàng sắp về" at bounding box center [141, 529] width 190 height 21
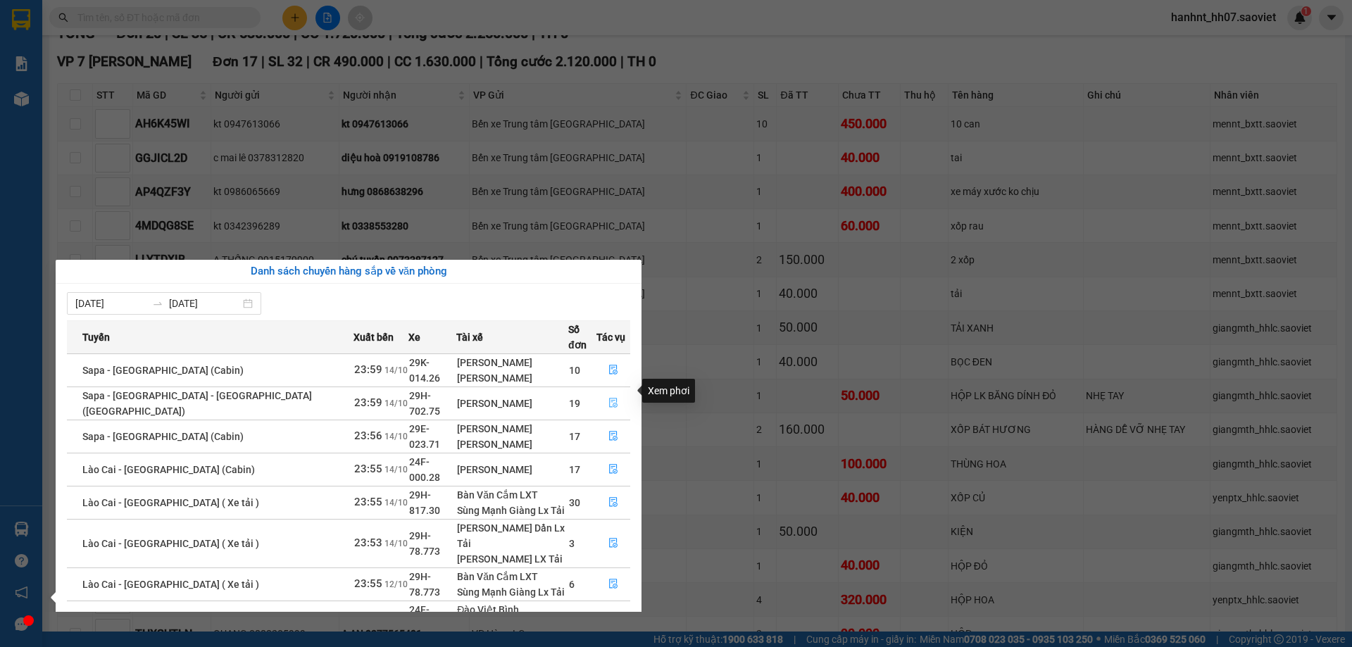
click at [608, 398] on icon "file-done" at bounding box center [613, 403] width 10 height 10
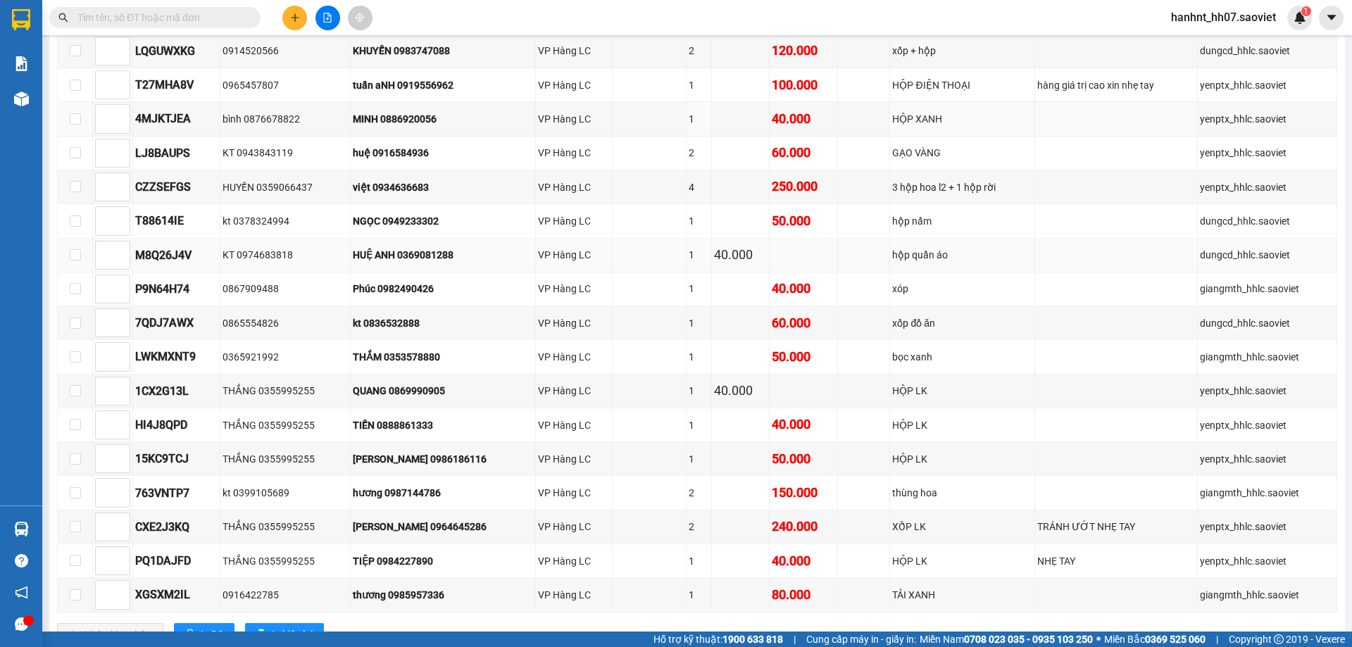
scroll to position [546, 0]
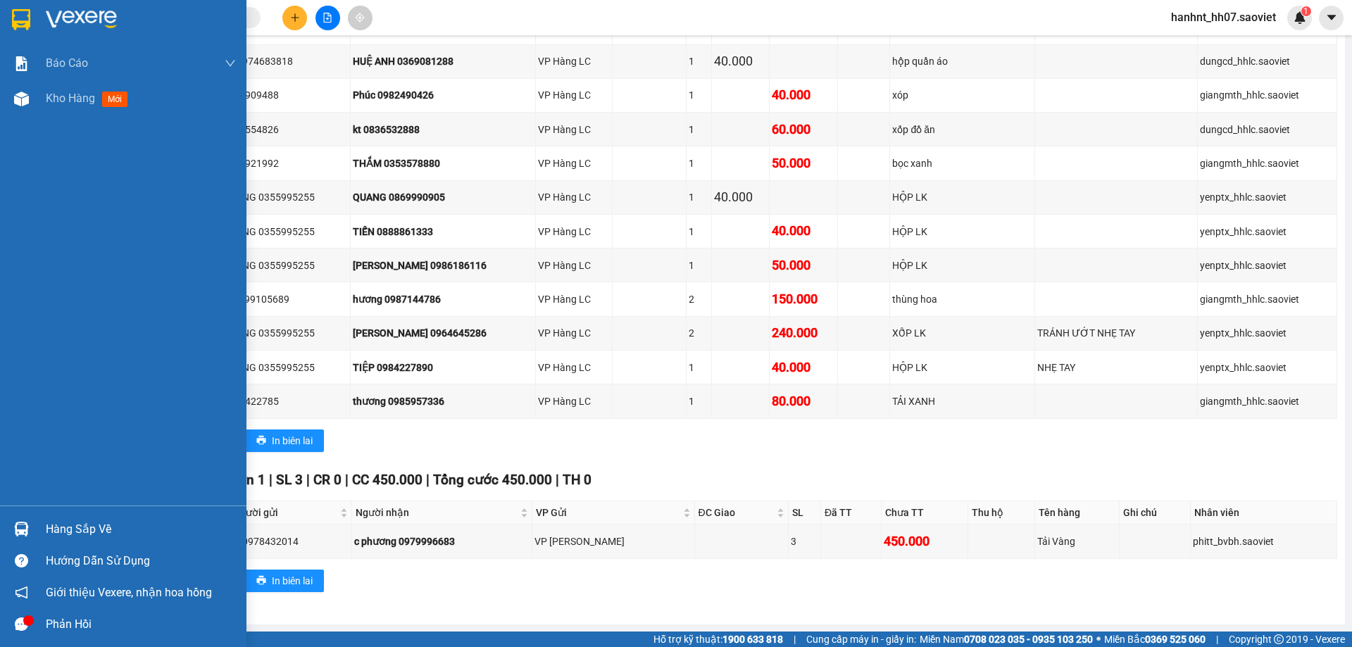
click at [61, 527] on div "Hàng sắp về" at bounding box center [141, 529] width 190 height 21
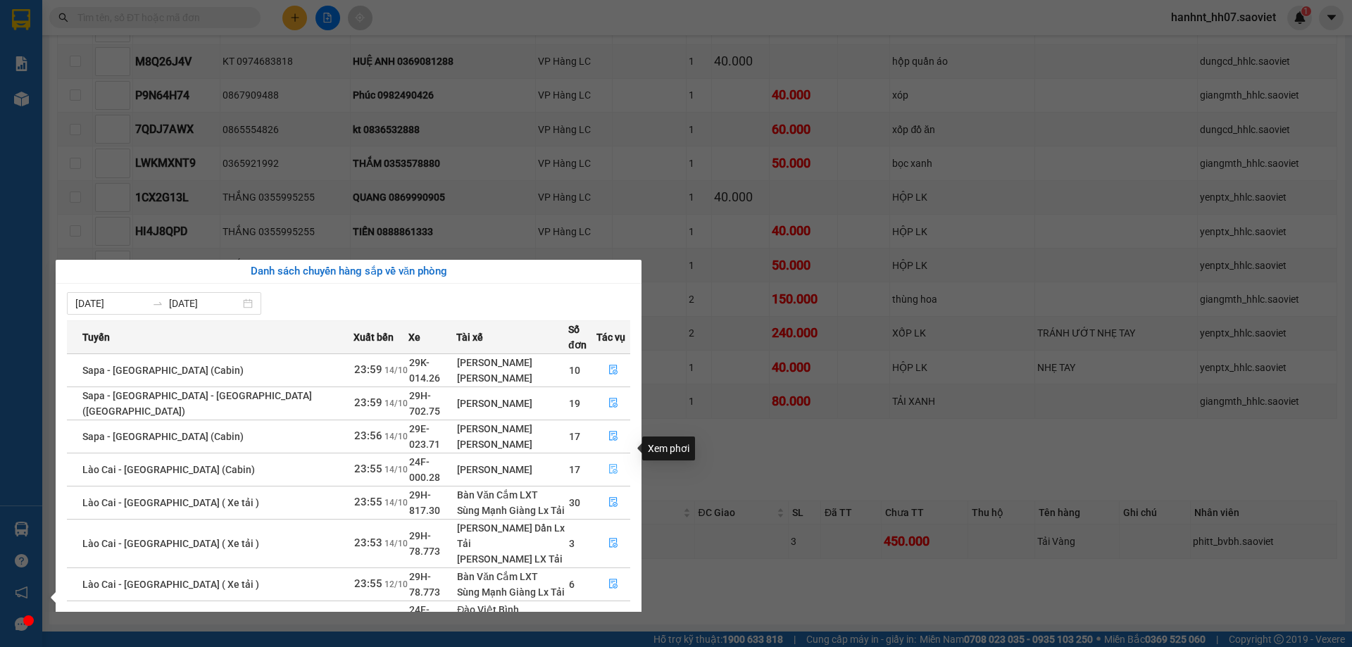
click at [611, 464] on icon "file-done" at bounding box center [613, 469] width 10 height 10
